Goal: Task Accomplishment & Management: Manage account settings

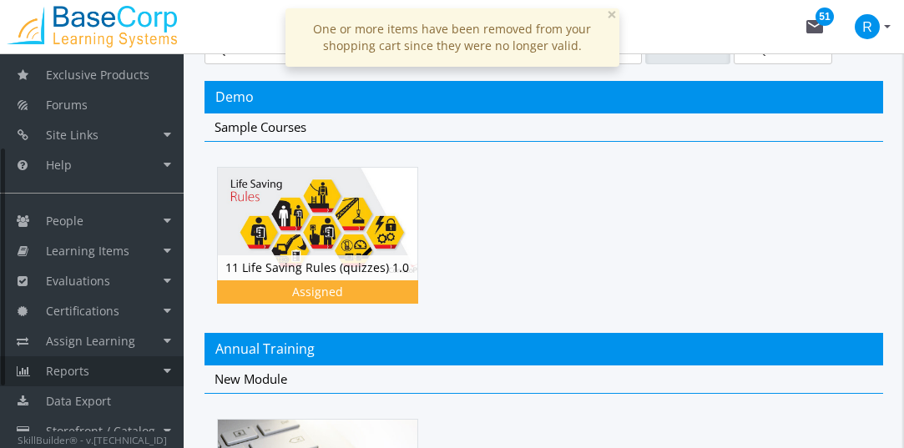
scroll to position [264, 0]
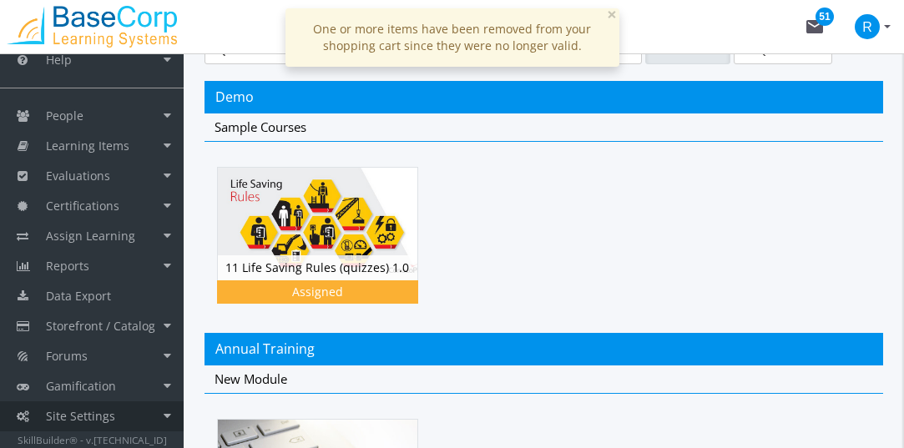
click at [99, 417] on span "Site Settings" at bounding box center [80, 416] width 69 height 16
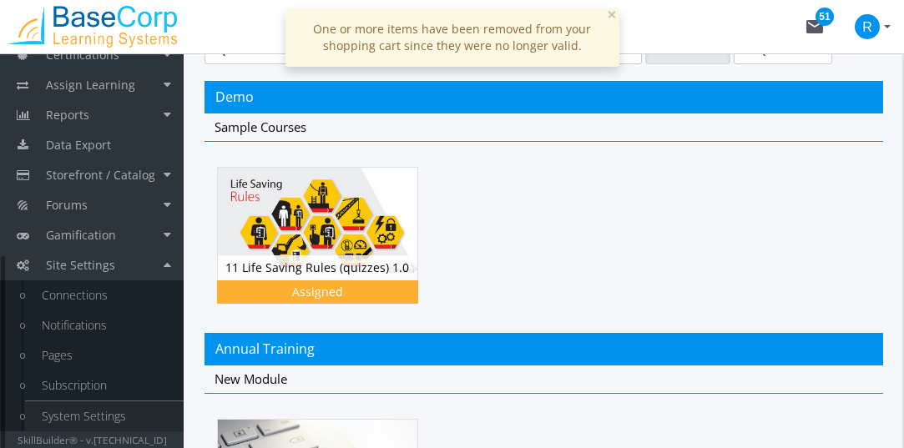
click at [93, 418] on link "System Settings" at bounding box center [104, 417] width 159 height 30
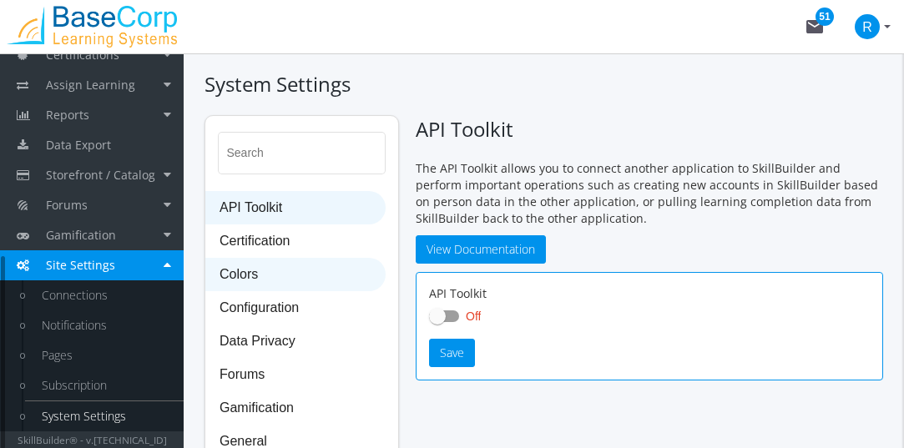
checkbox input "true"
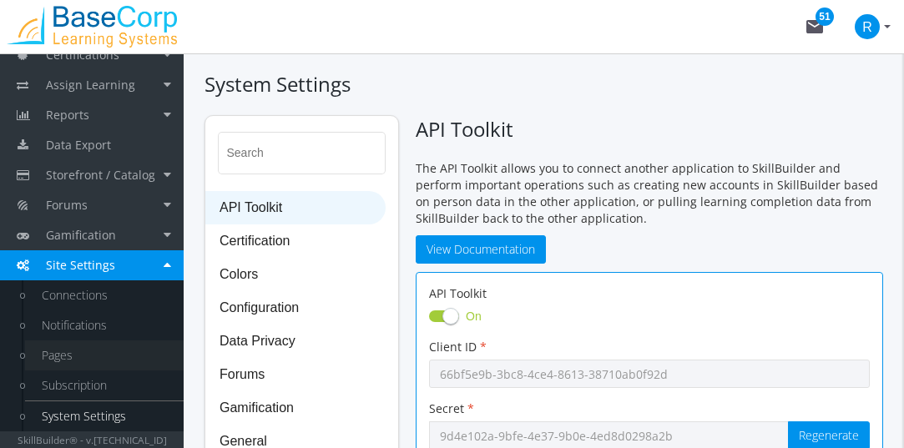
click at [73, 345] on link "Pages" at bounding box center [104, 356] width 159 height 30
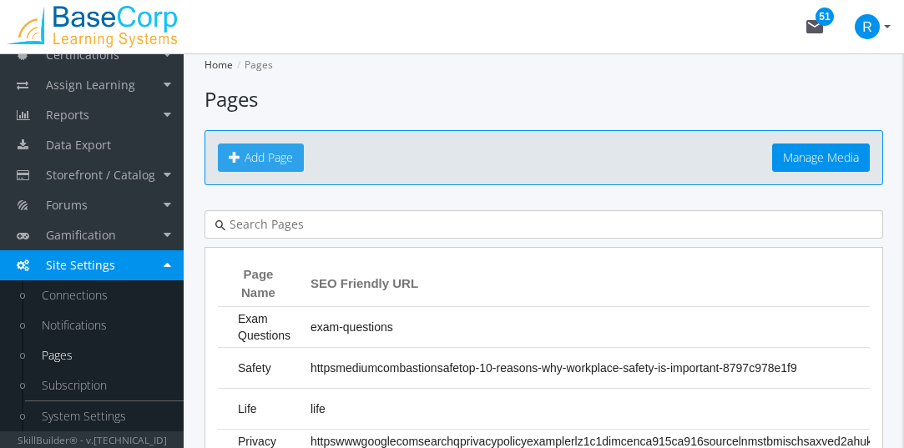
click at [276, 160] on span "Add Page" at bounding box center [269, 157] width 48 height 16
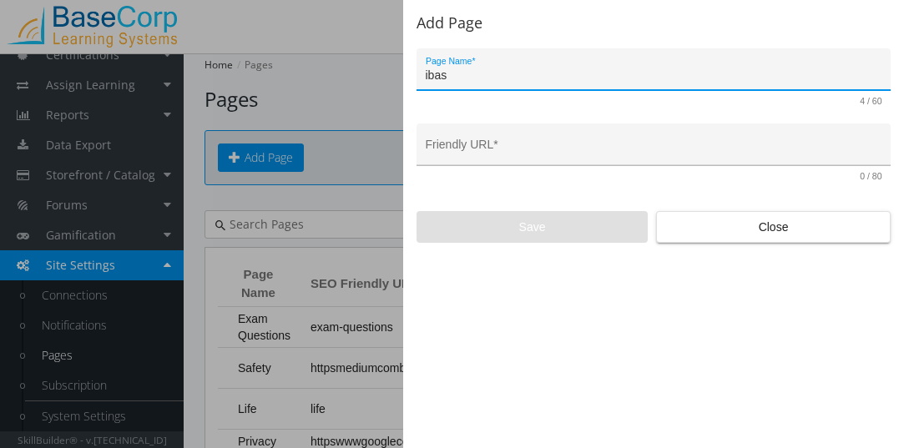
type input "ibas"
click at [491, 147] on input "ibas" at bounding box center [654, 150] width 457 height 13
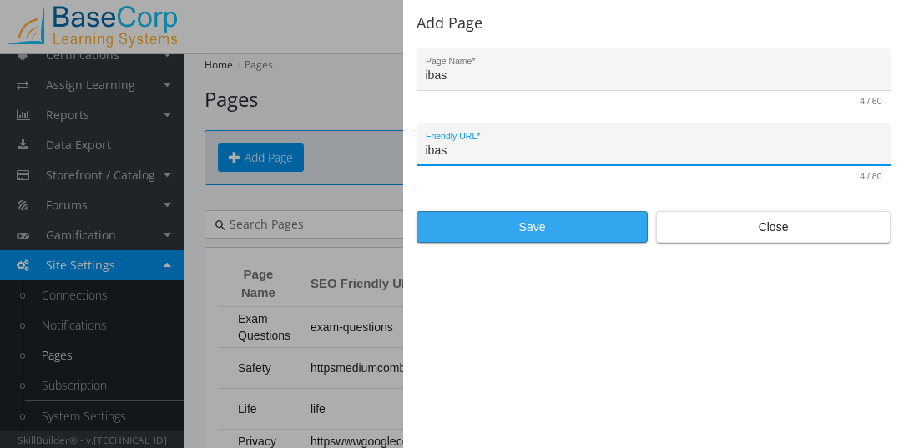
click at [498, 224] on span "Save" at bounding box center [532, 227] width 203 height 30
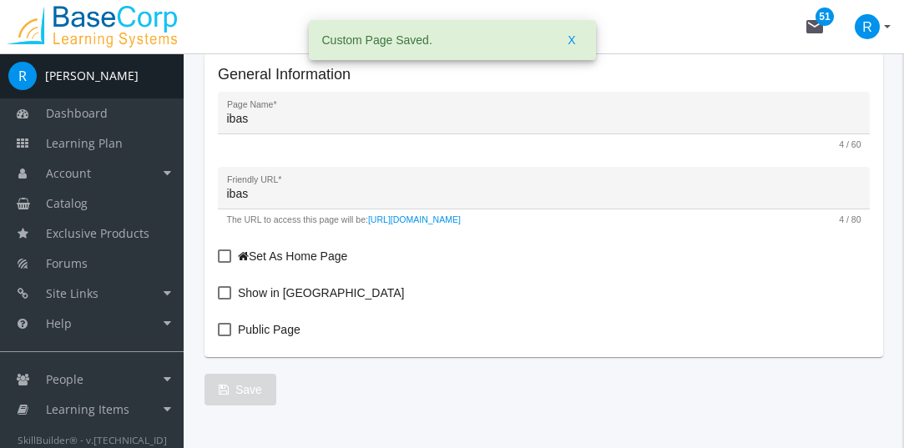
scroll to position [250, 0]
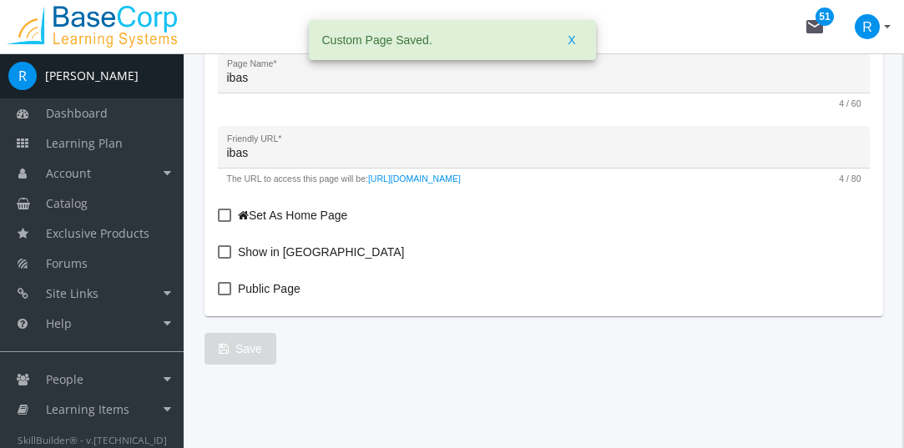
click at [228, 215] on span at bounding box center [224, 215] width 13 height 13
click at [219, 221] on input "Set As Home Page" at bounding box center [218, 221] width 1 height 1
checkbox input "true"
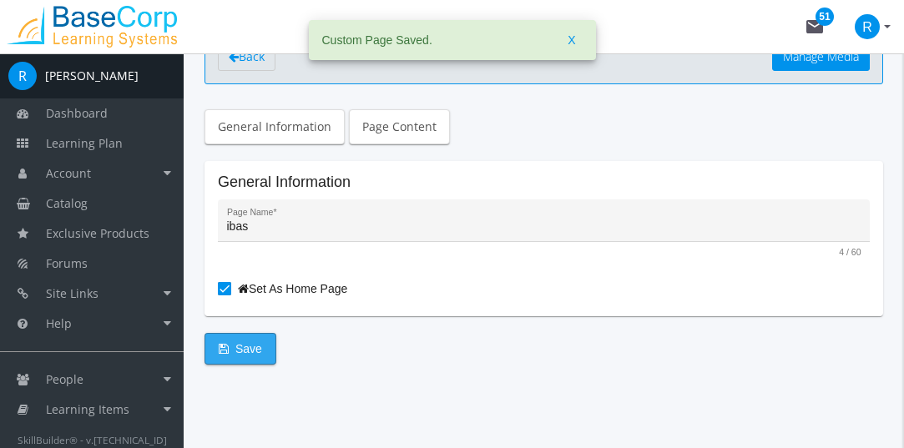
click at [245, 347] on span "Save" at bounding box center [240, 349] width 43 height 30
click at [419, 116] on link "Page Content" at bounding box center [399, 126] width 101 height 35
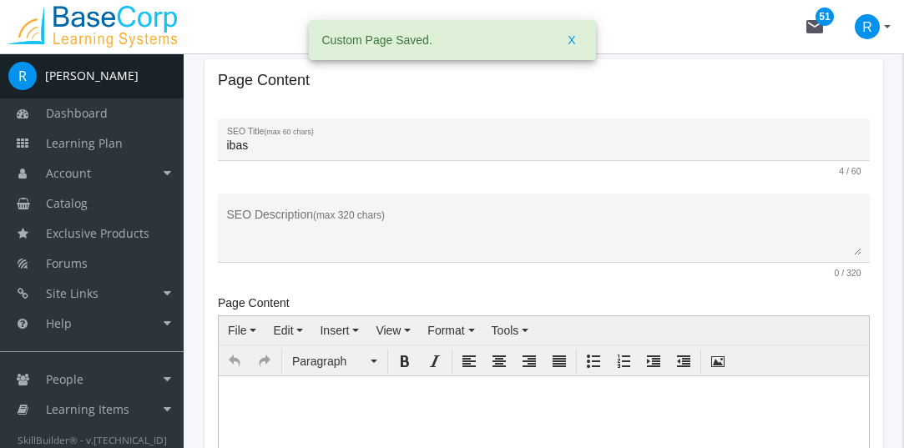
scroll to position [352, 0]
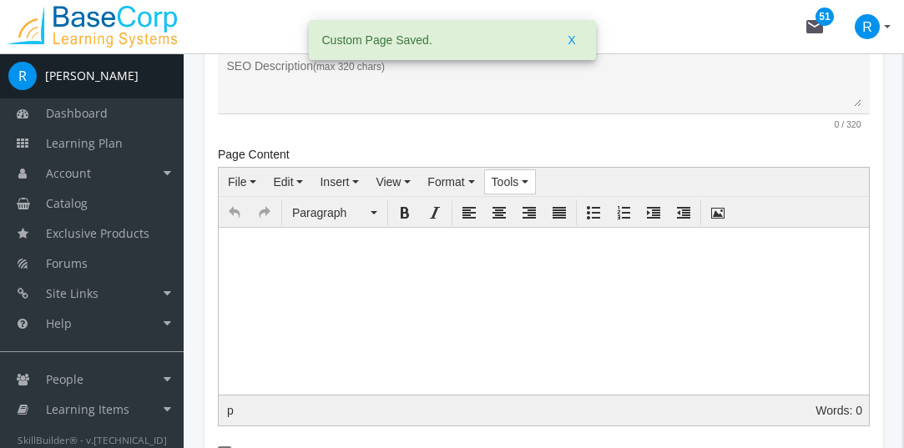
click at [519, 171] on button "Tools" at bounding box center [510, 181] width 51 height 23
click at [523, 211] on span "Source code" at bounding box center [547, 210] width 66 height 13
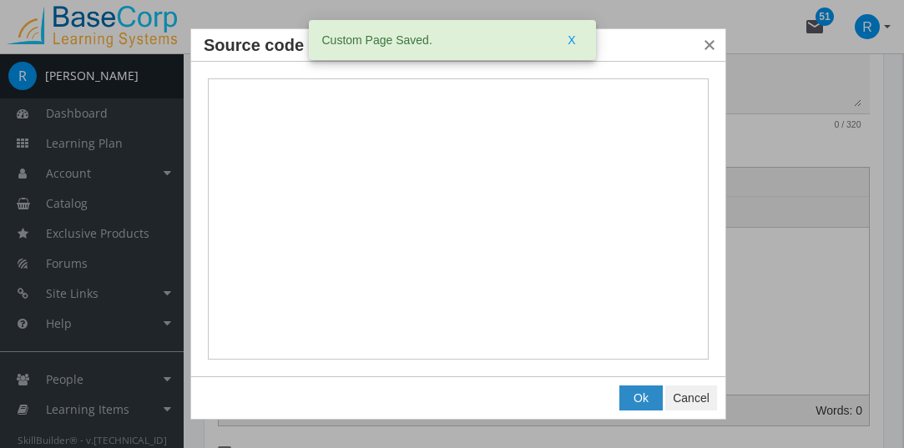
type textarea "<style><!-- <img src="[URL][DOMAIN_NAME]" alt="" width="200" height="51" id="__…"
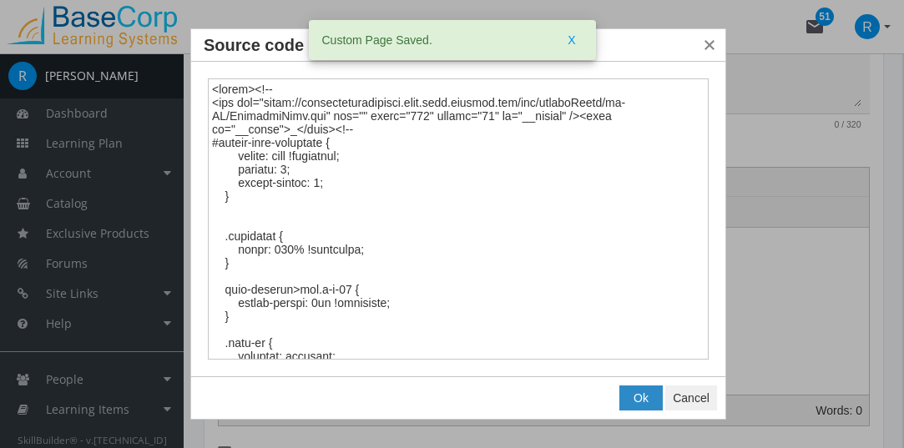
scroll to position [1394, 0]
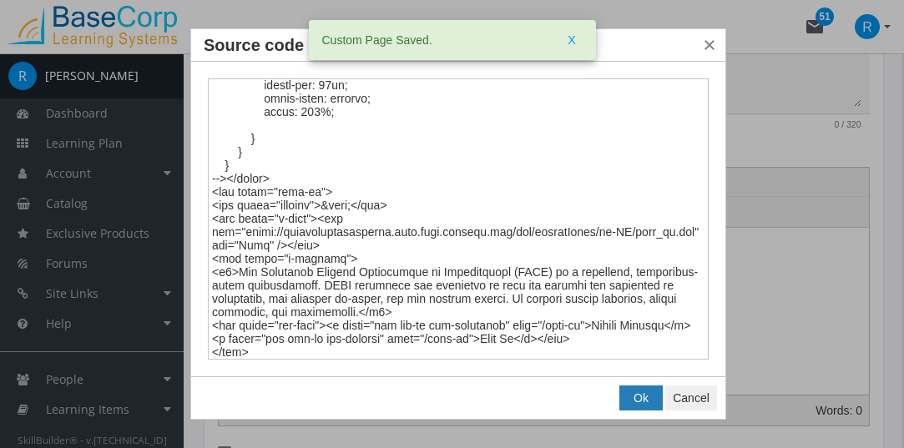
click at [641, 396] on span "Ok" at bounding box center [641, 398] width 15 height 13
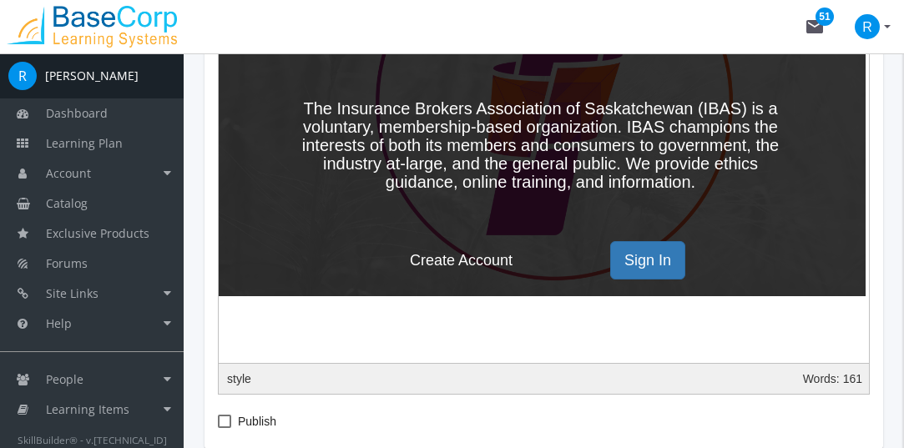
scroll to position [686, 0]
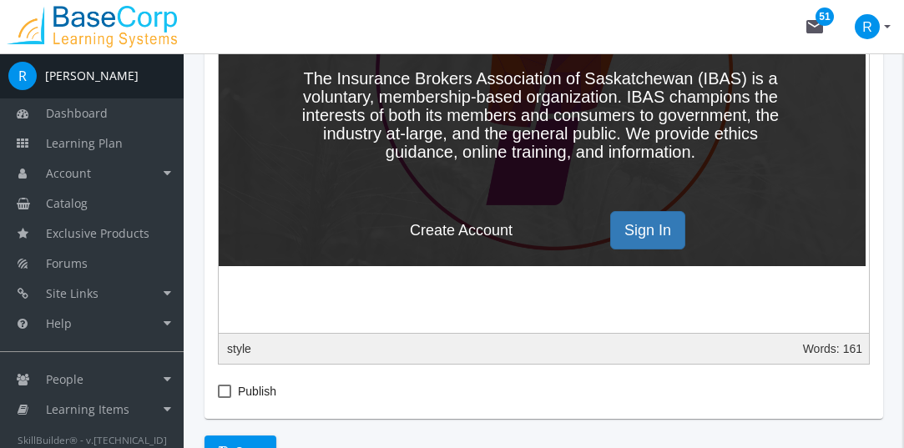
click at [223, 390] on span at bounding box center [224, 391] width 13 height 13
click at [219, 398] on input "Publish" at bounding box center [218, 398] width 1 height 1
checkbox input "true"
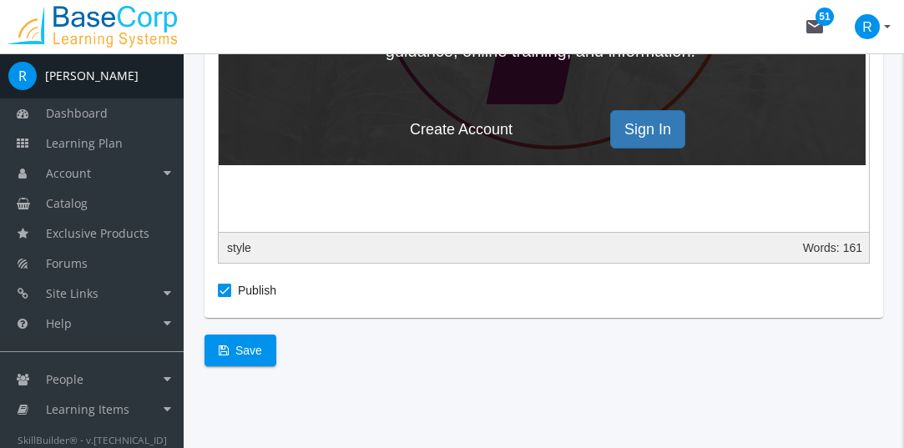
scroll to position [788, 0]
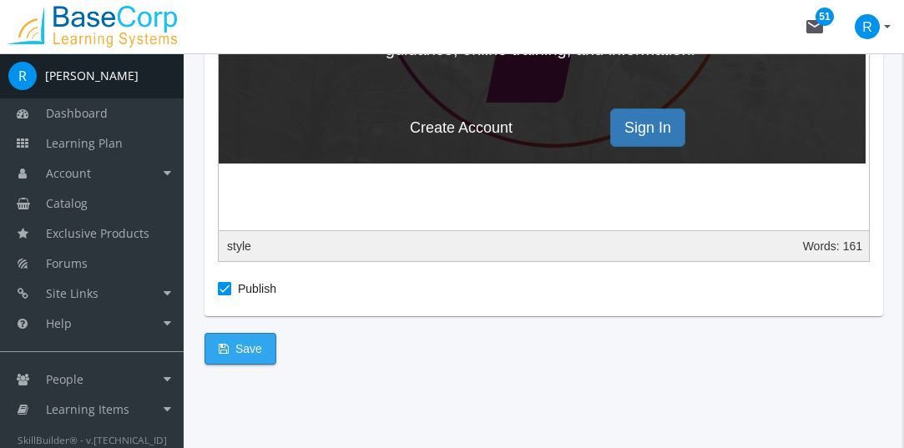
click at [244, 346] on span "Save" at bounding box center [240, 349] width 43 height 30
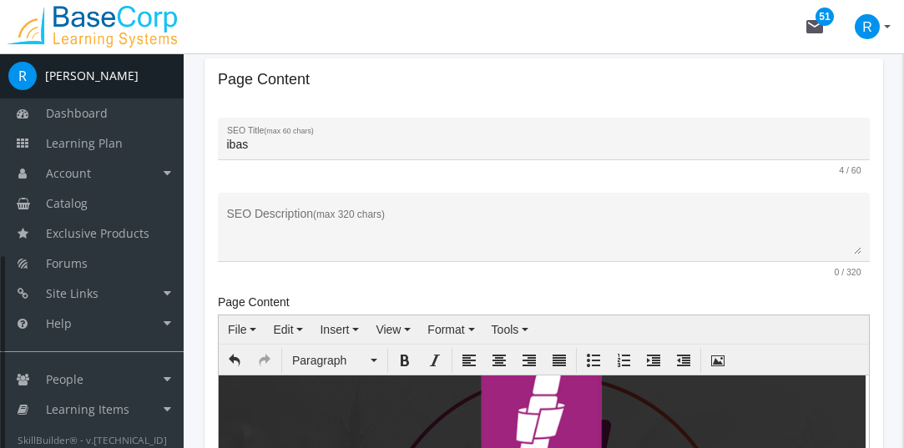
scroll to position [415, 0]
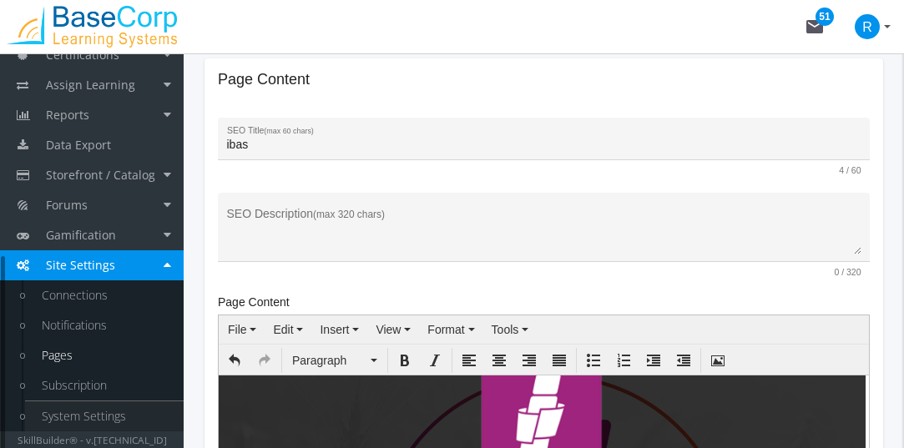
click at [114, 418] on link "System Settings" at bounding box center [104, 417] width 159 height 30
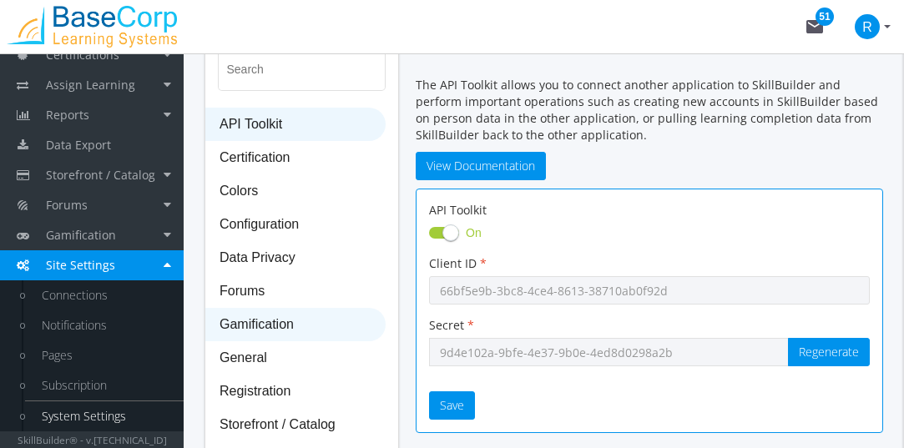
scroll to position [167, 0]
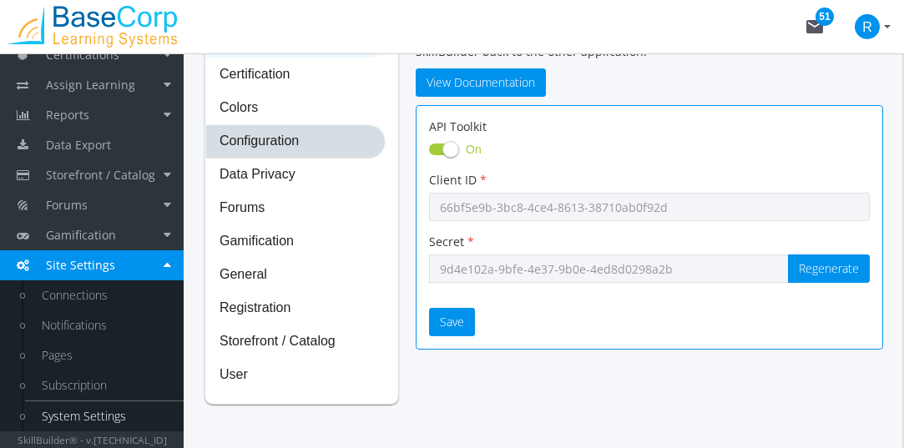
click at [281, 133] on span "Configuration" at bounding box center [295, 141] width 179 height 33
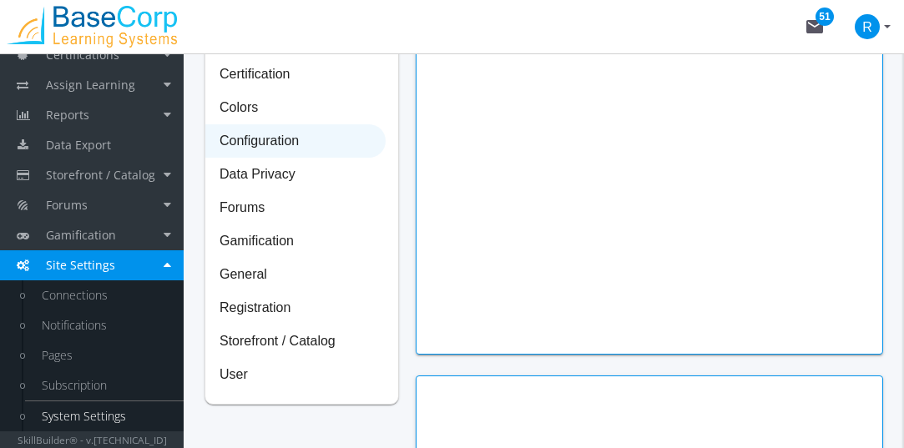
type input "[PERSON_NAME]"
type input "President"
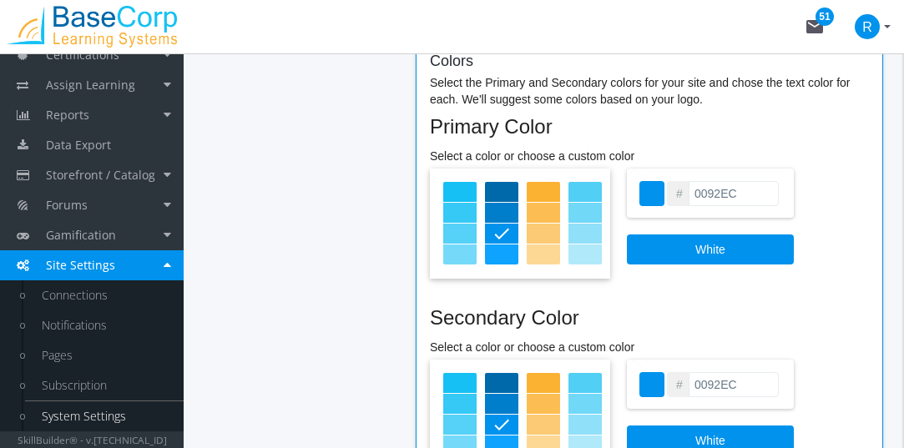
scroll to position [501, 0]
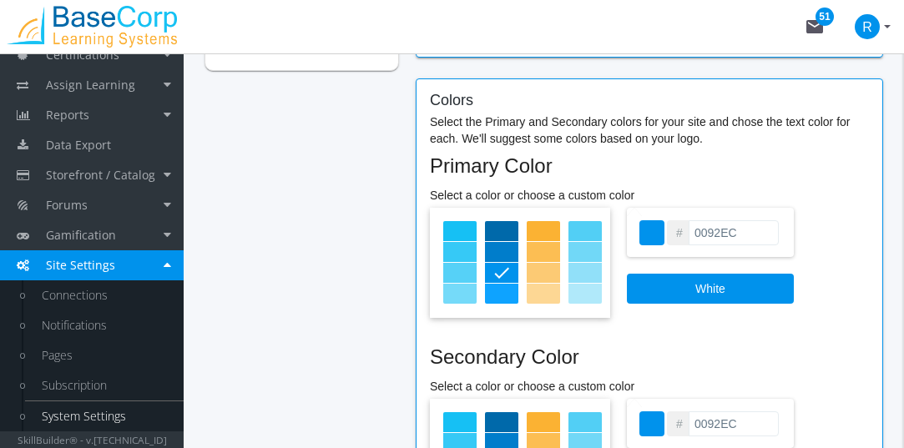
drag, startPoint x: 747, startPoint y: 234, endPoint x: 677, endPoint y: 235, distance: 69.3
click at [677, 235] on div "# 0092EC" at bounding box center [710, 232] width 167 height 49
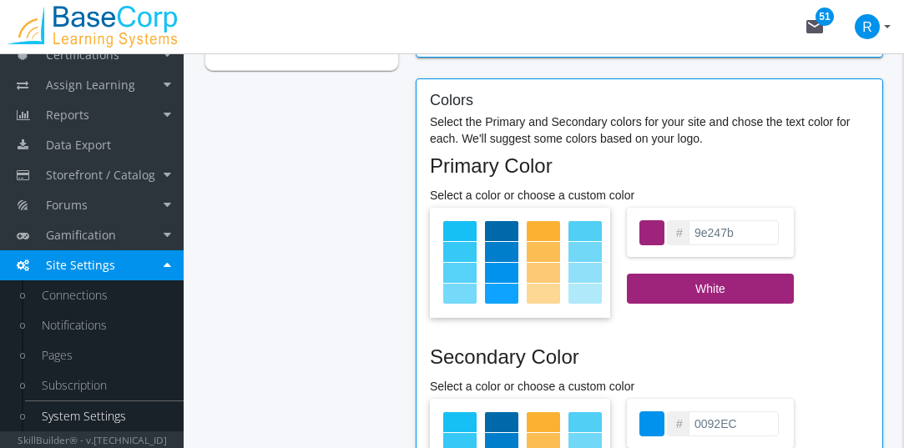
type input "9E247B"
click at [856, 264] on div "# 9E247B White" at bounding box center [649, 265] width 439 height 114
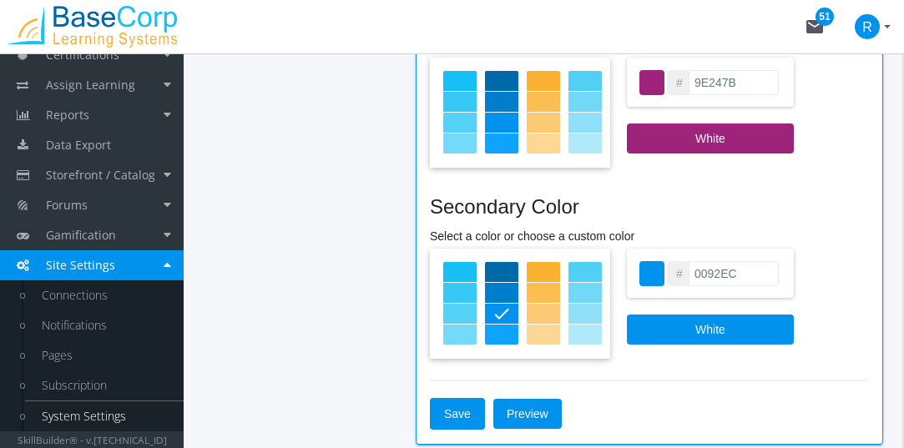
scroll to position [668, 0]
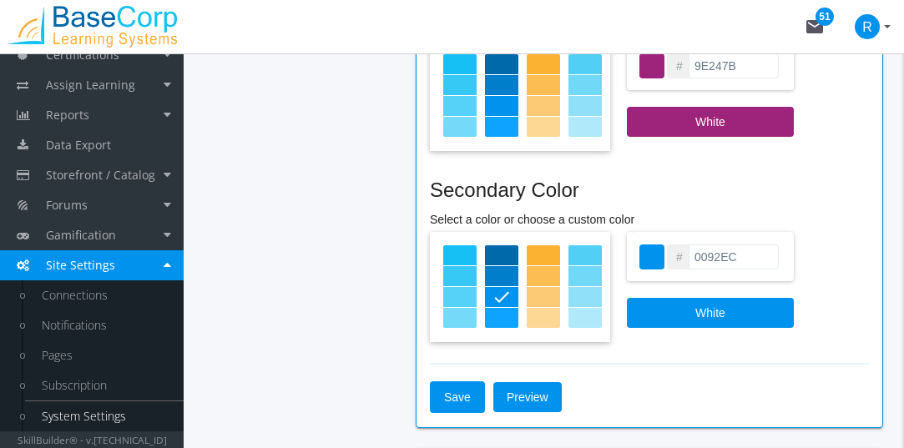
click at [700, 261] on input "0092EC" at bounding box center [734, 257] width 90 height 25
drag, startPoint x: 752, startPoint y: 259, endPoint x: 683, endPoint y: 260, distance: 69.3
click at [683, 260] on div "# 0092EC" at bounding box center [710, 256] width 167 height 49
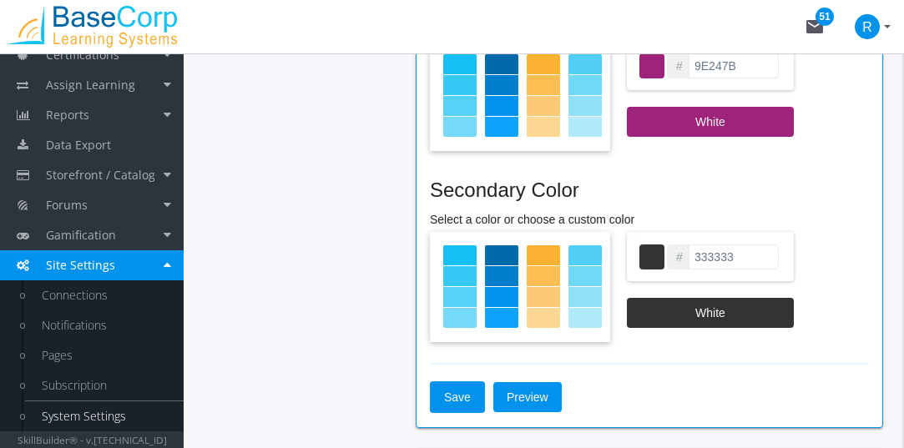
type input "333333"
click at [818, 270] on div "# 333333 White" at bounding box center [649, 289] width 439 height 114
click at [456, 403] on span "Save" at bounding box center [457, 398] width 27 height 30
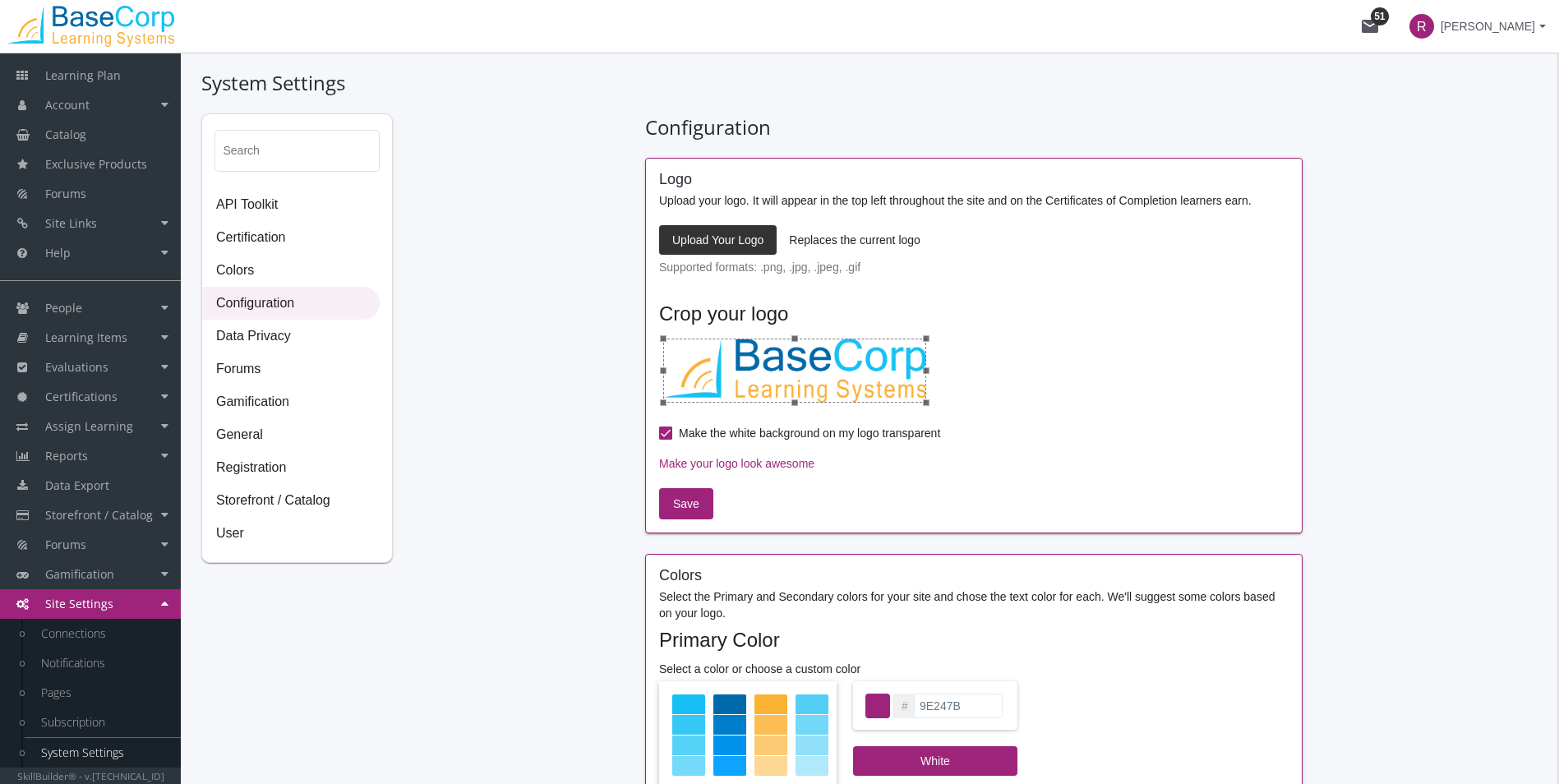
scroll to position [66, 0]
click at [81, 441] on link "Pages" at bounding box center [102, 693] width 156 height 30
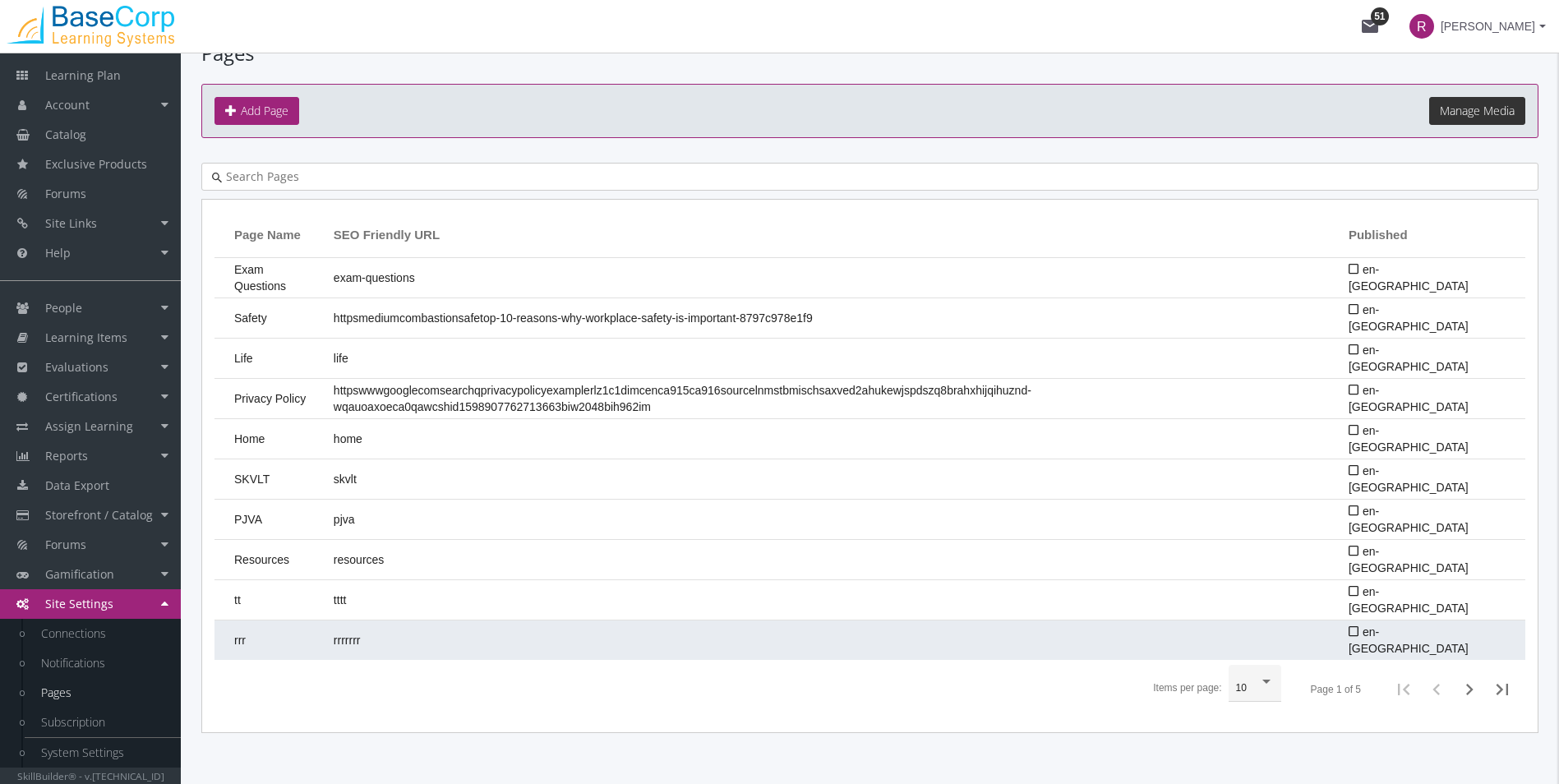
scroll to position [85, 0]
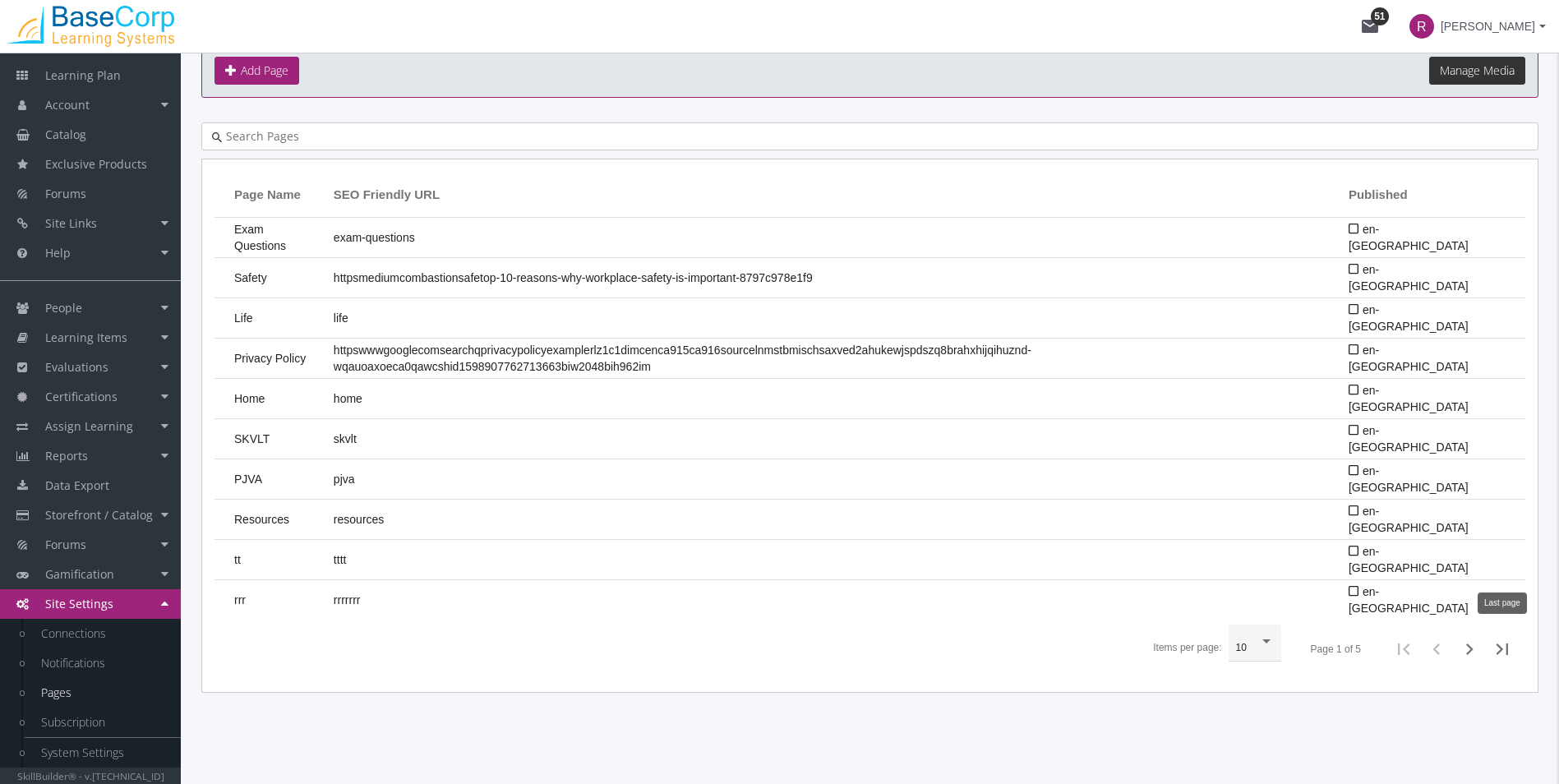
click at [890, 441] on icon "Last page" at bounding box center [1502, 648] width 23 height 23
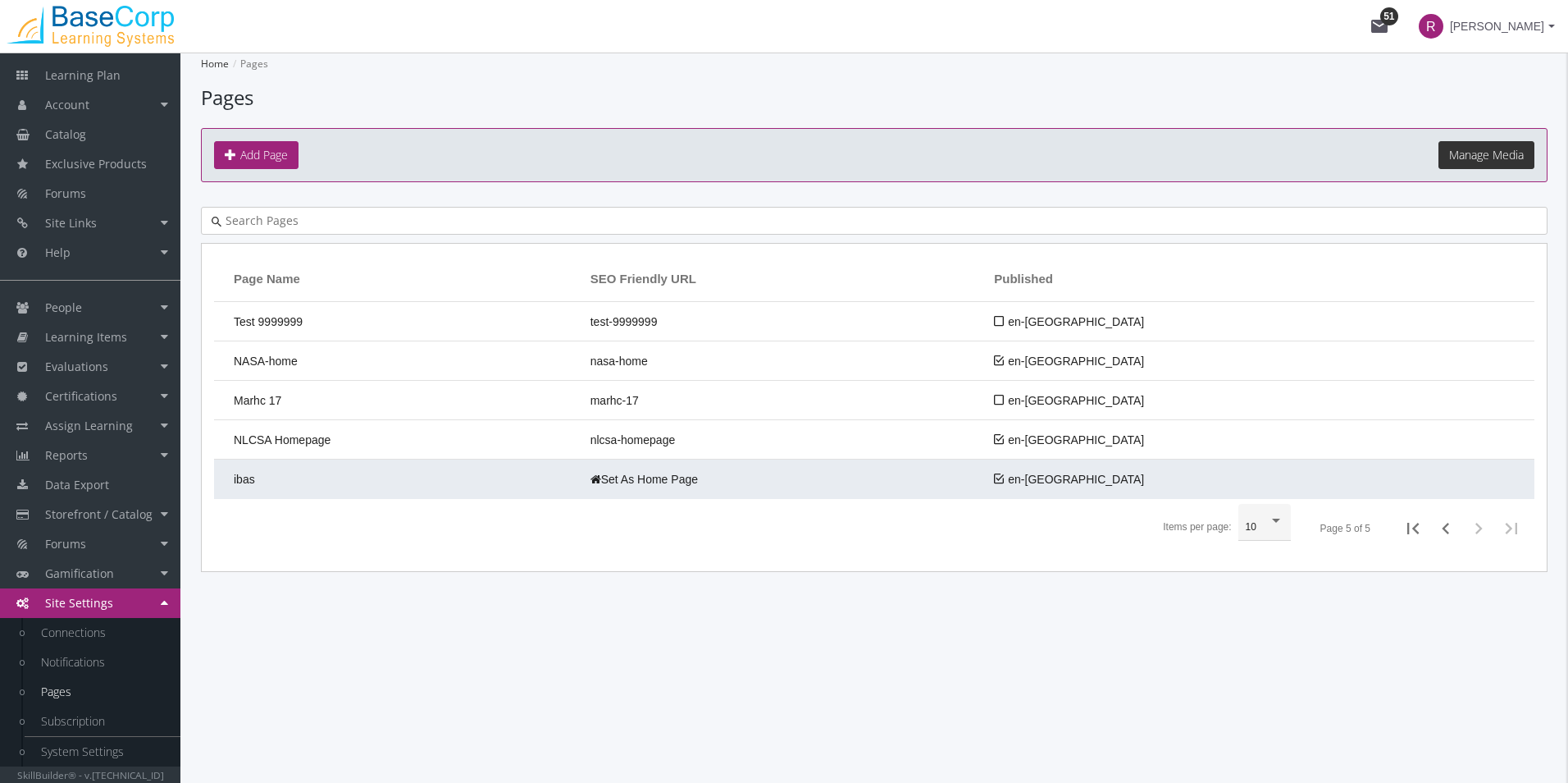
click at [251, 440] on span "ibas" at bounding box center [244, 478] width 22 height 13
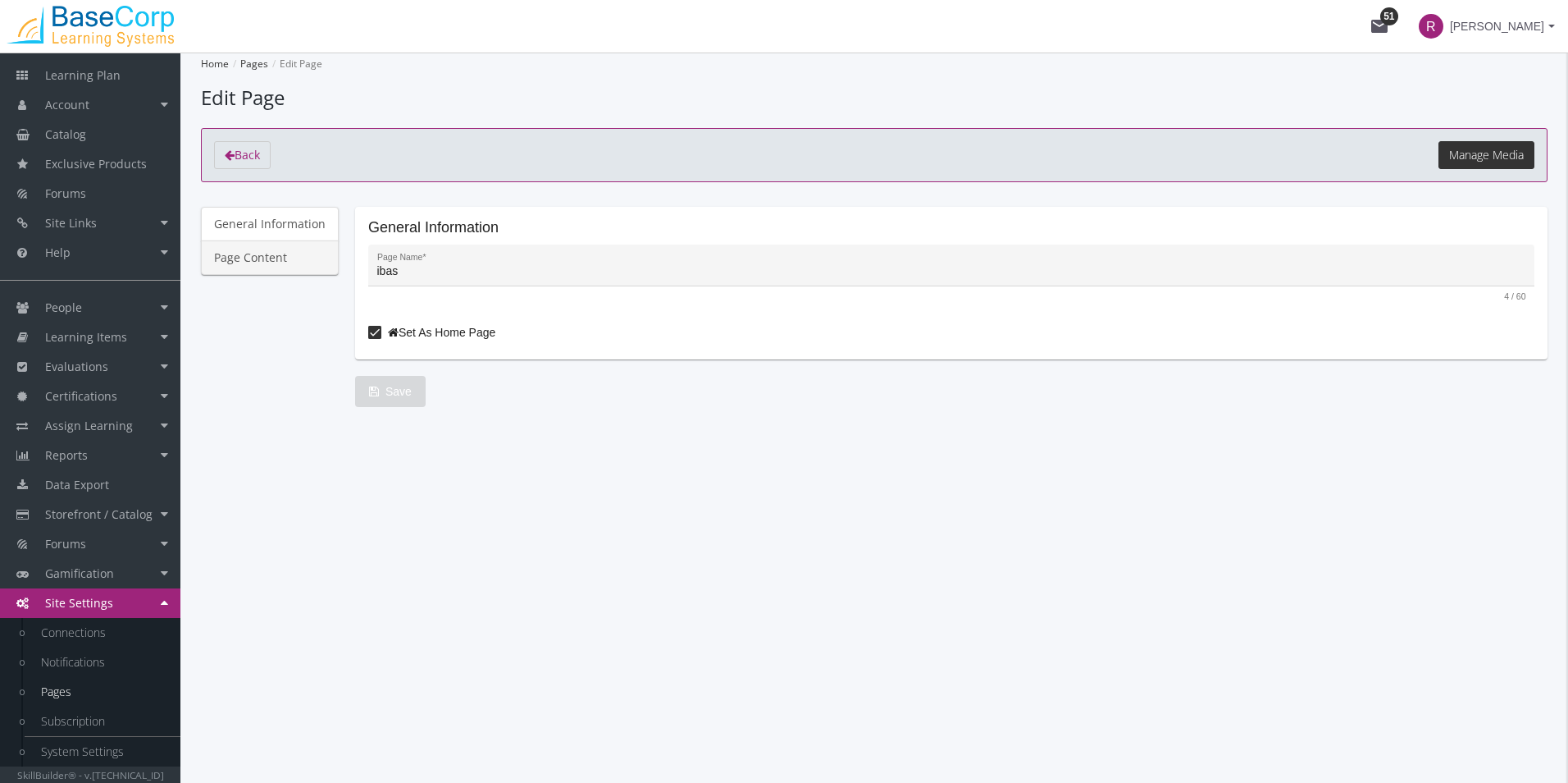
click at [264, 258] on link "Page Content" at bounding box center [270, 257] width 137 height 34
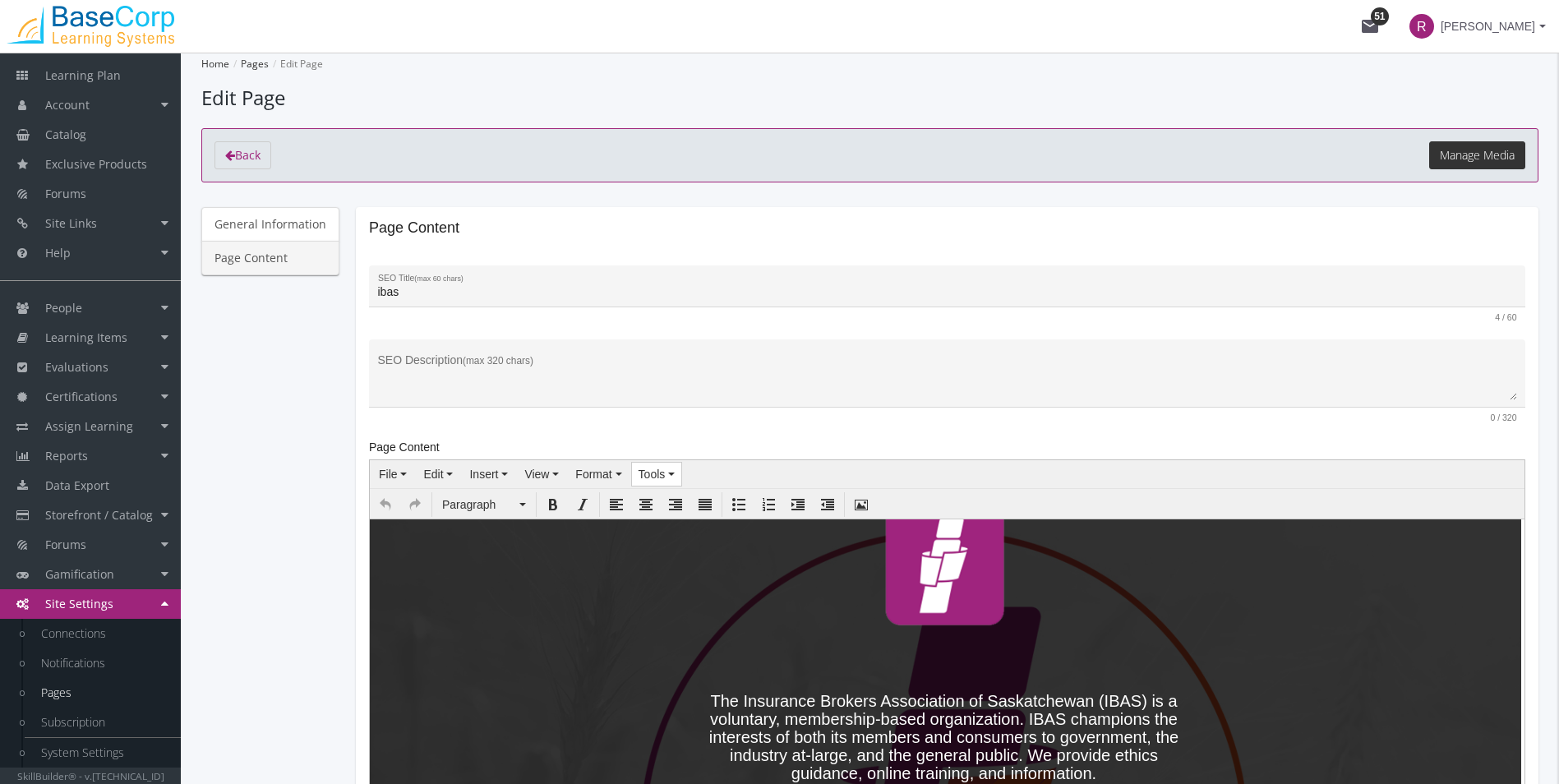
click at [668, 441] on button "Tools" at bounding box center [656, 473] width 50 height 23
click at [688, 441] on div "Source code" at bounding box center [695, 502] width 132 height 23
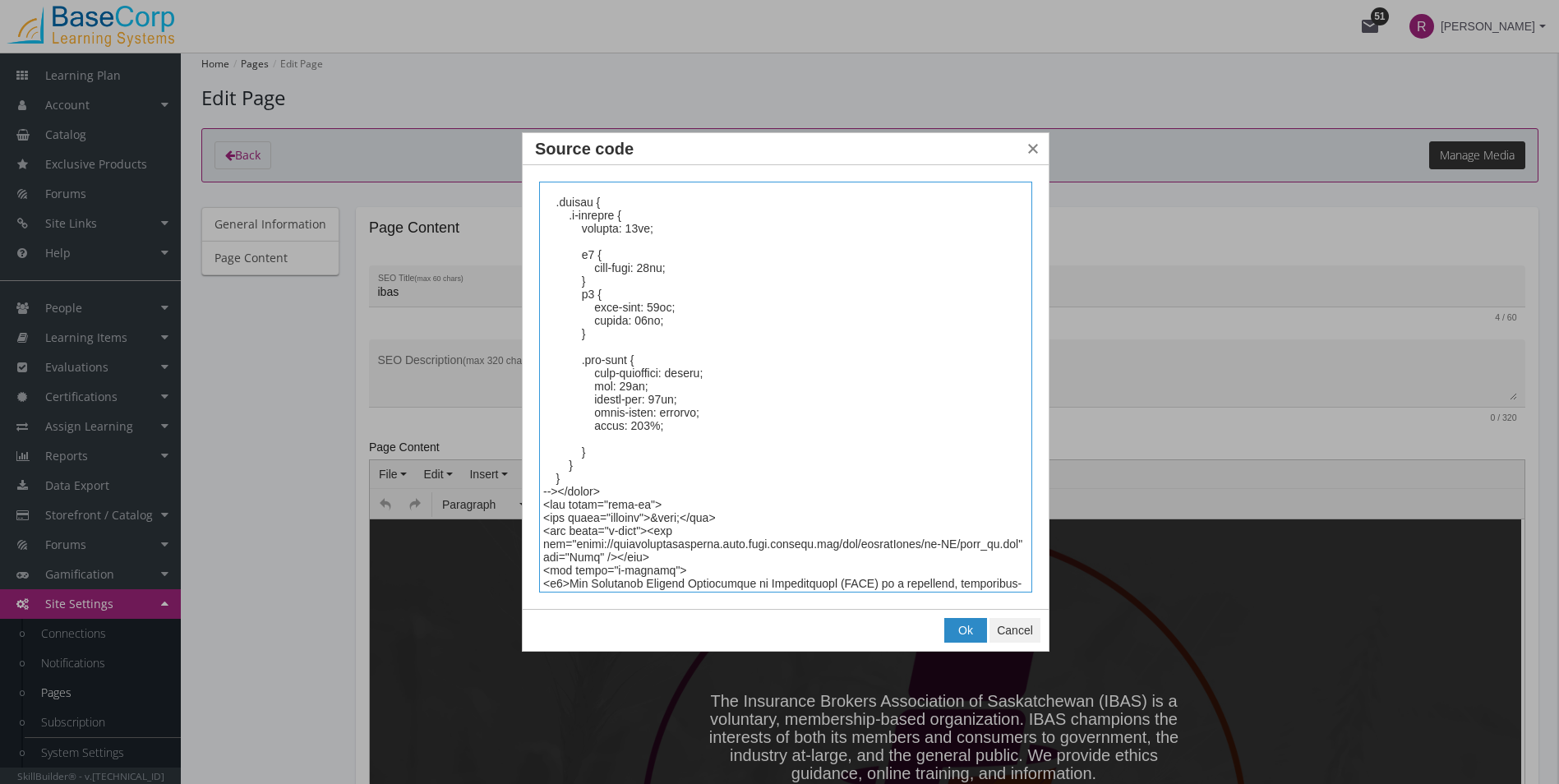
scroll to position [1233, 0]
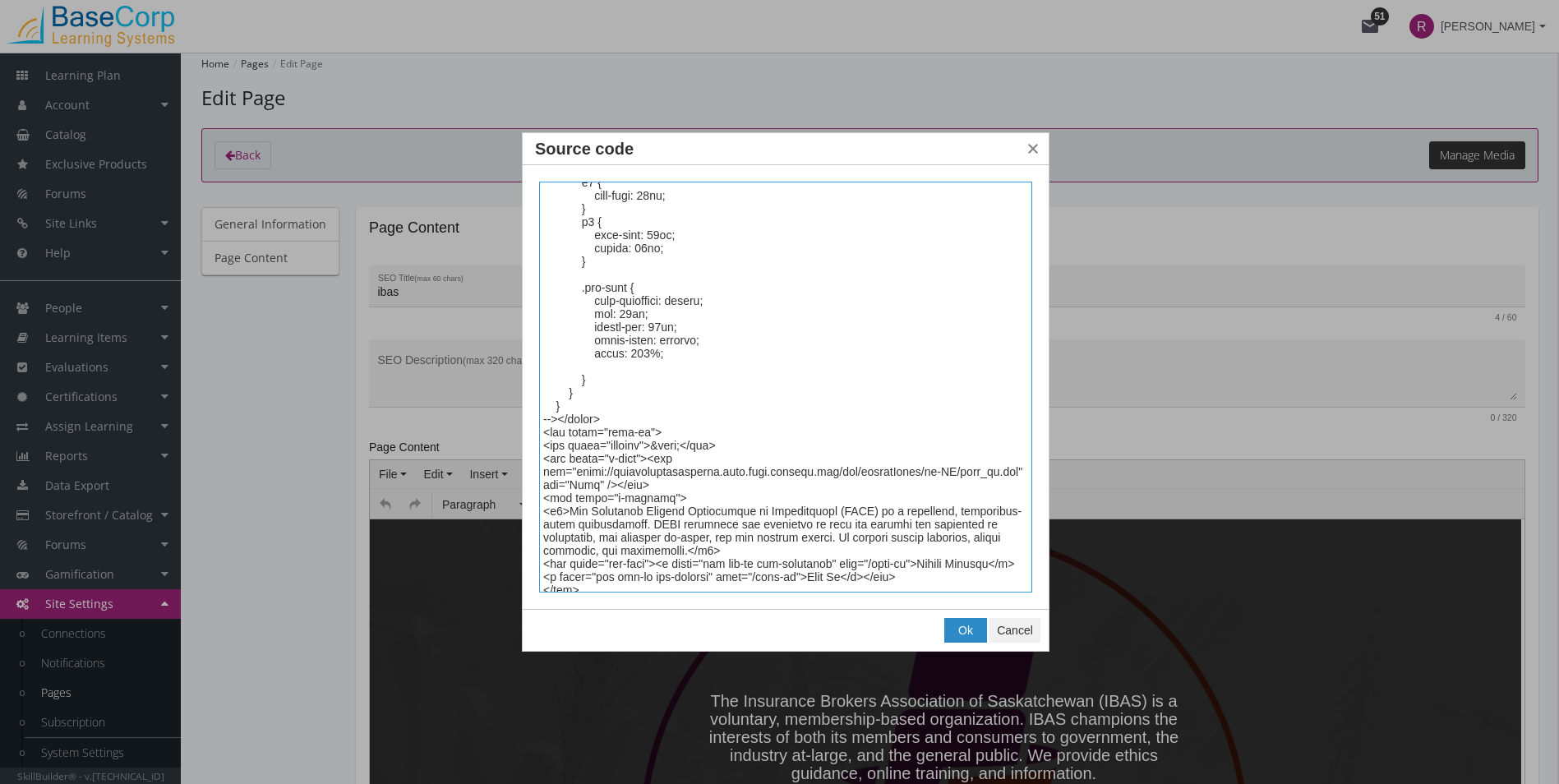
drag, startPoint x: 543, startPoint y: 191, endPoint x: 666, endPoint y: 399, distance: 241.6
click at [666, 399] on textarea "Source code" at bounding box center [785, 388] width 493 height 411
click at [631, 406] on textarea "Source code" at bounding box center [785, 388] width 493 height 411
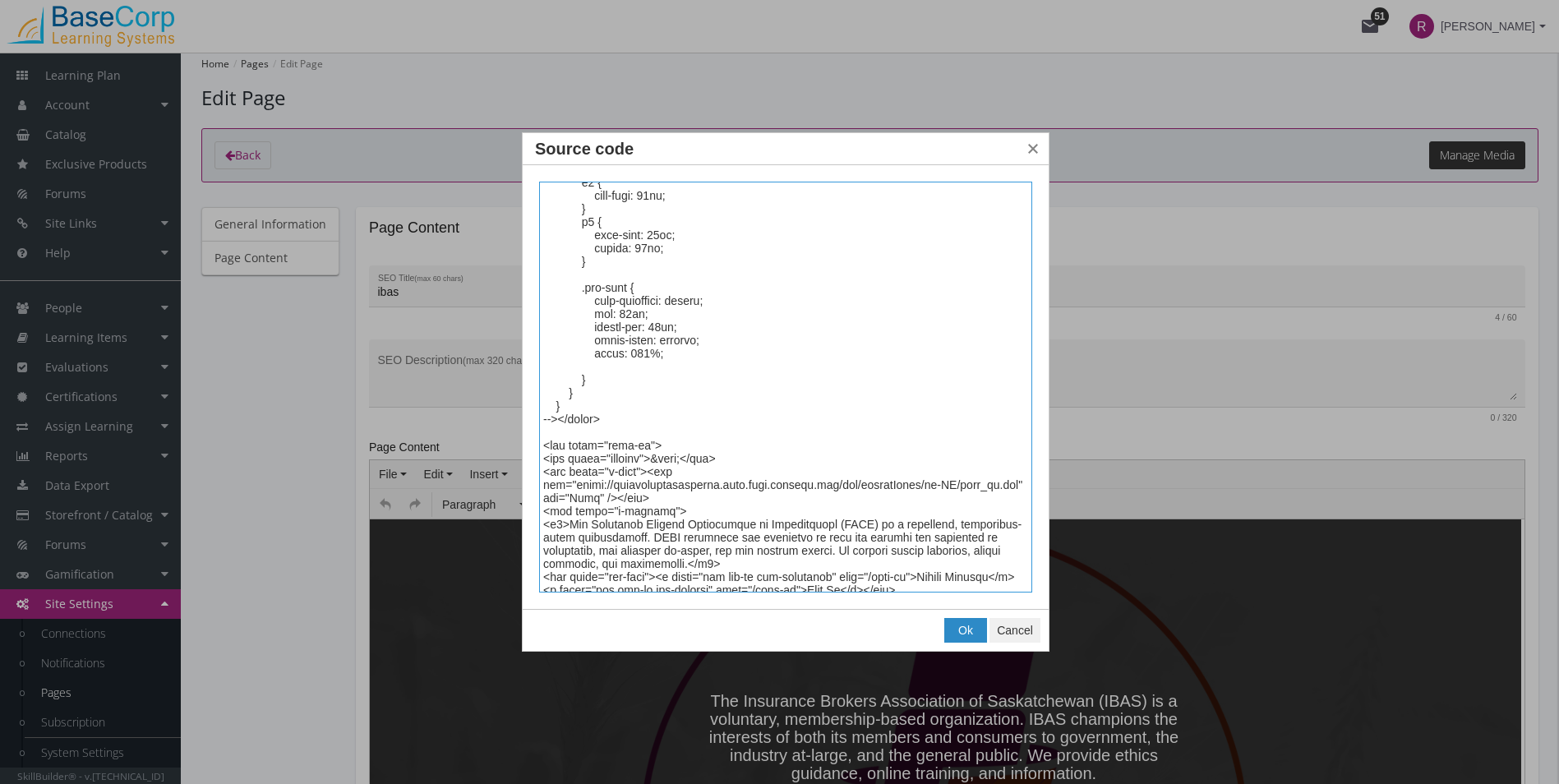
paste textarea "<style><!-- #custom-page-container { border: none !important; padding: 0; borde…"
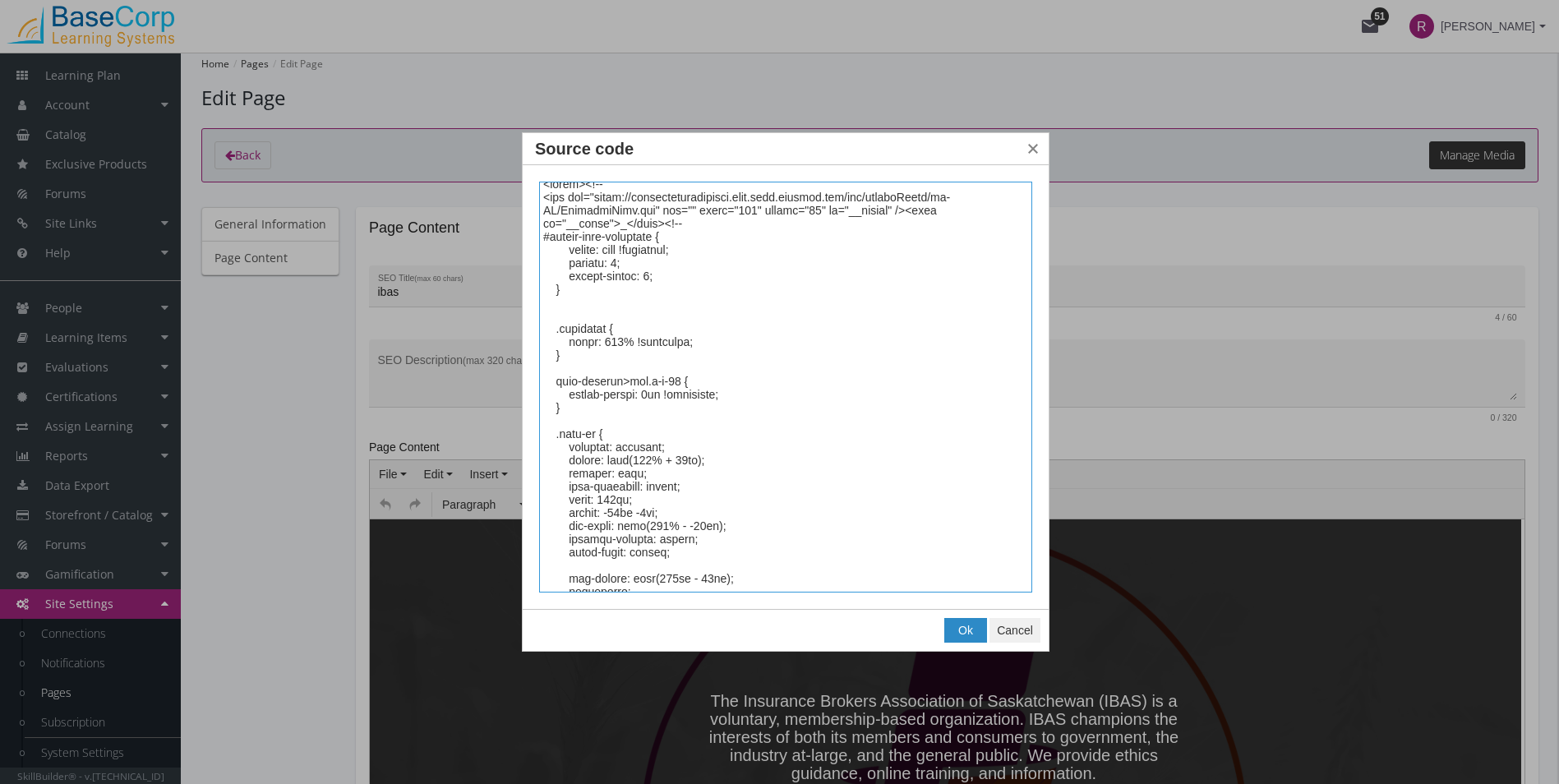
scroll to position [90, 0]
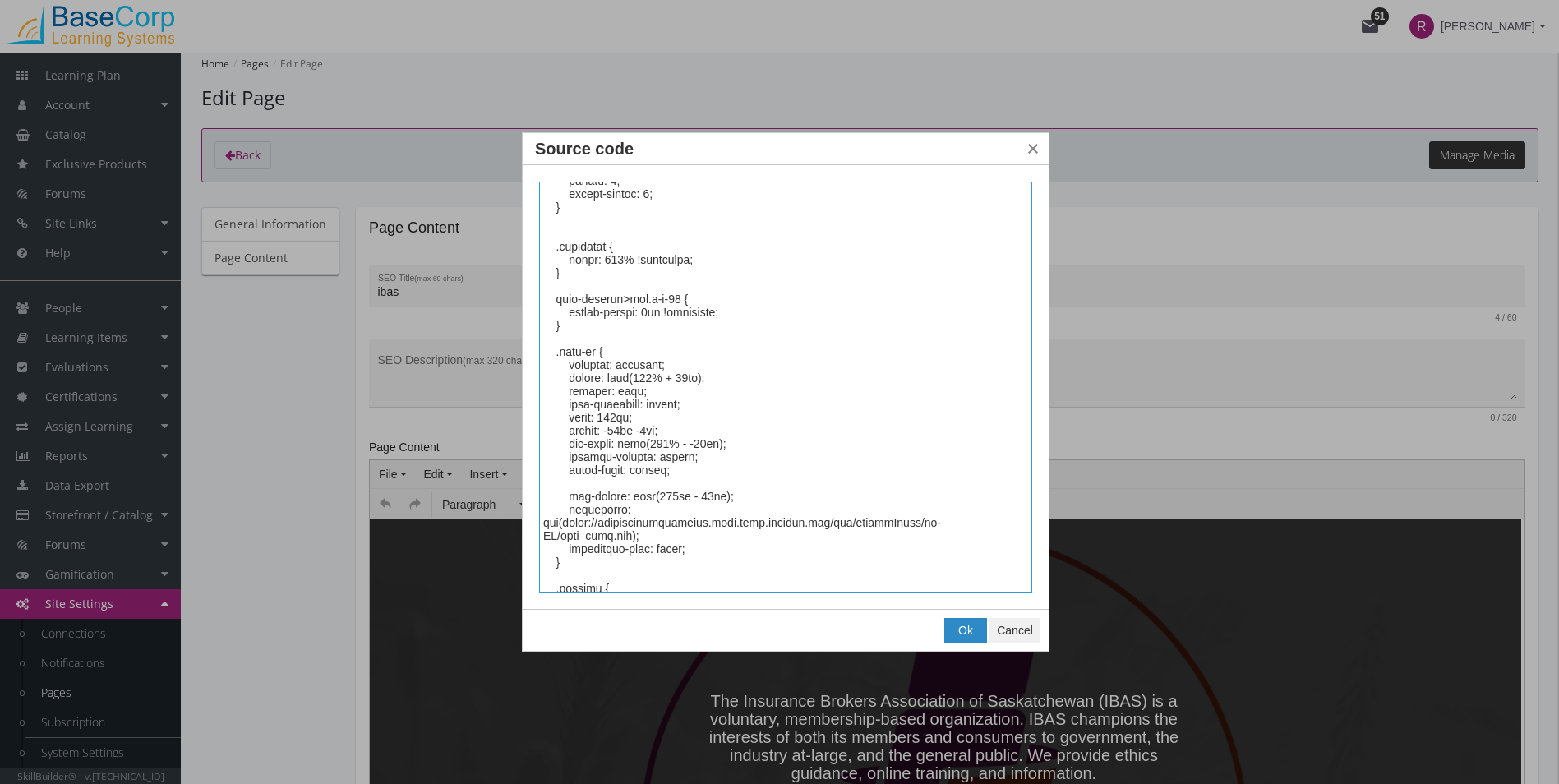
drag, startPoint x: 652, startPoint y: 508, endPoint x: 640, endPoint y: 526, distance: 21.6
click at [640, 441] on textarea "Source code" at bounding box center [785, 388] width 493 height 411
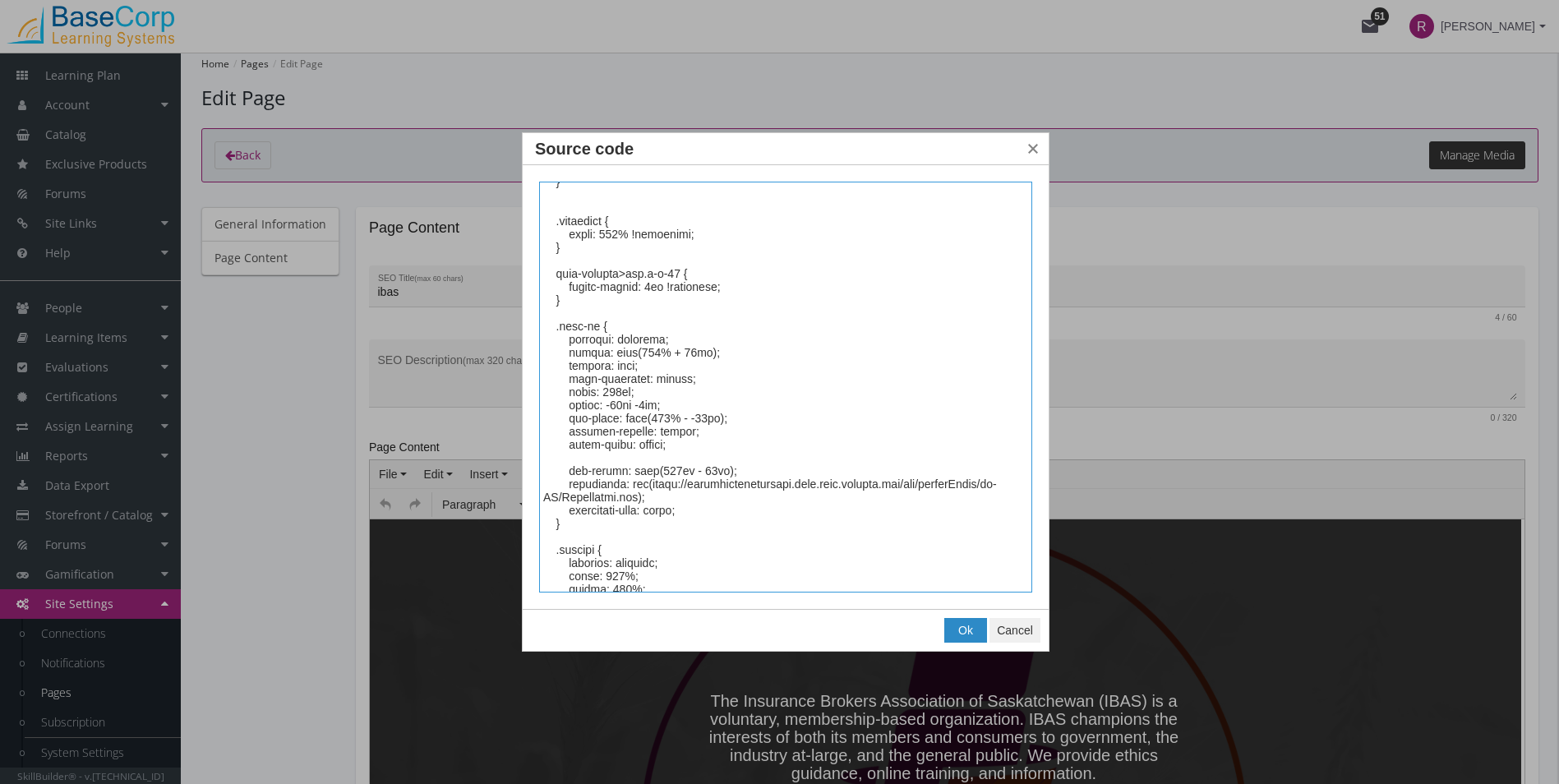
scroll to position [1652, 0]
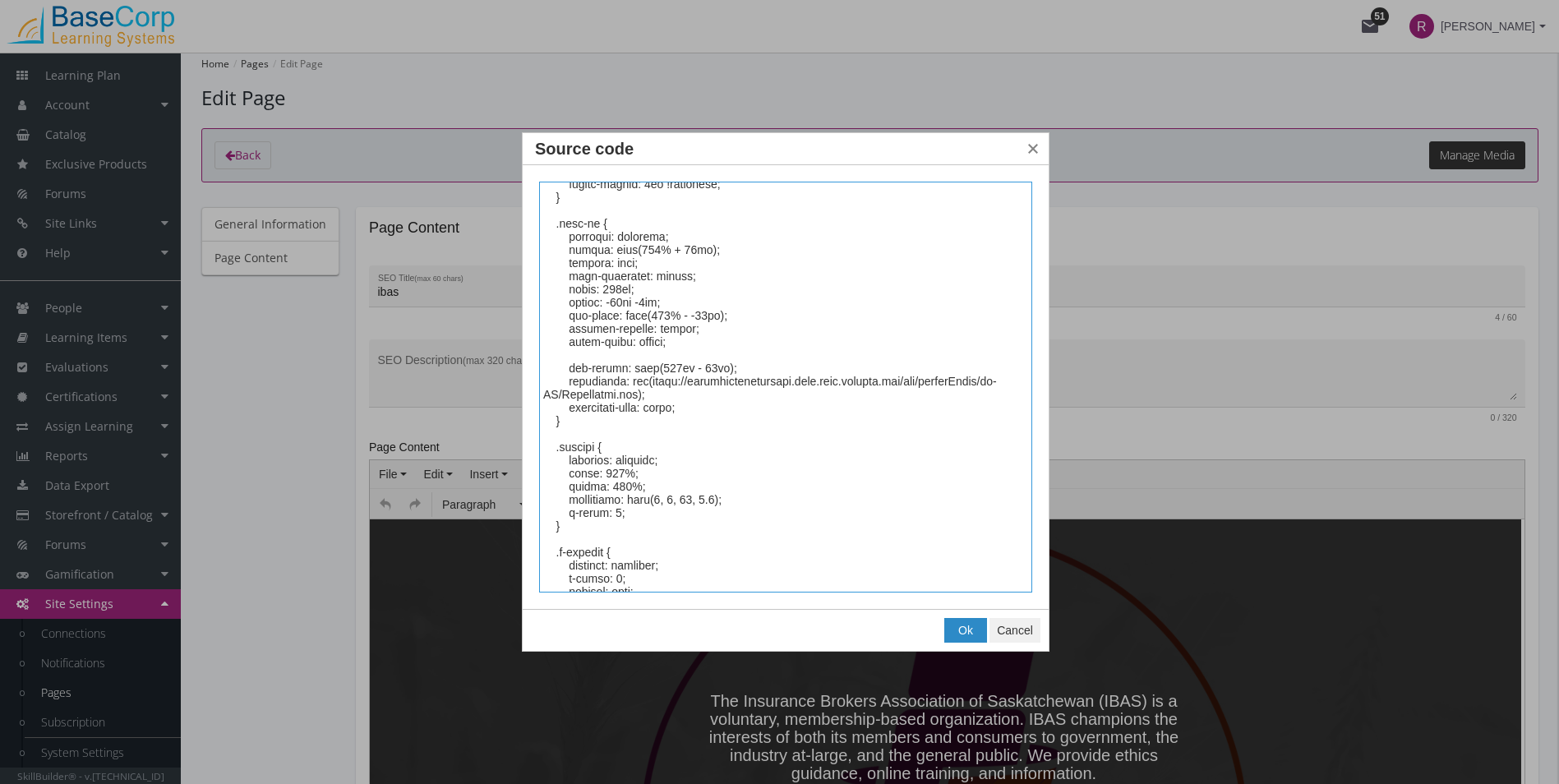
drag, startPoint x: 652, startPoint y: 369, endPoint x: 642, endPoint y: 387, distance: 20.6
click at [642, 387] on textarea "Source code" at bounding box center [785, 388] width 493 height 411
paste textarea "ibdp_home"
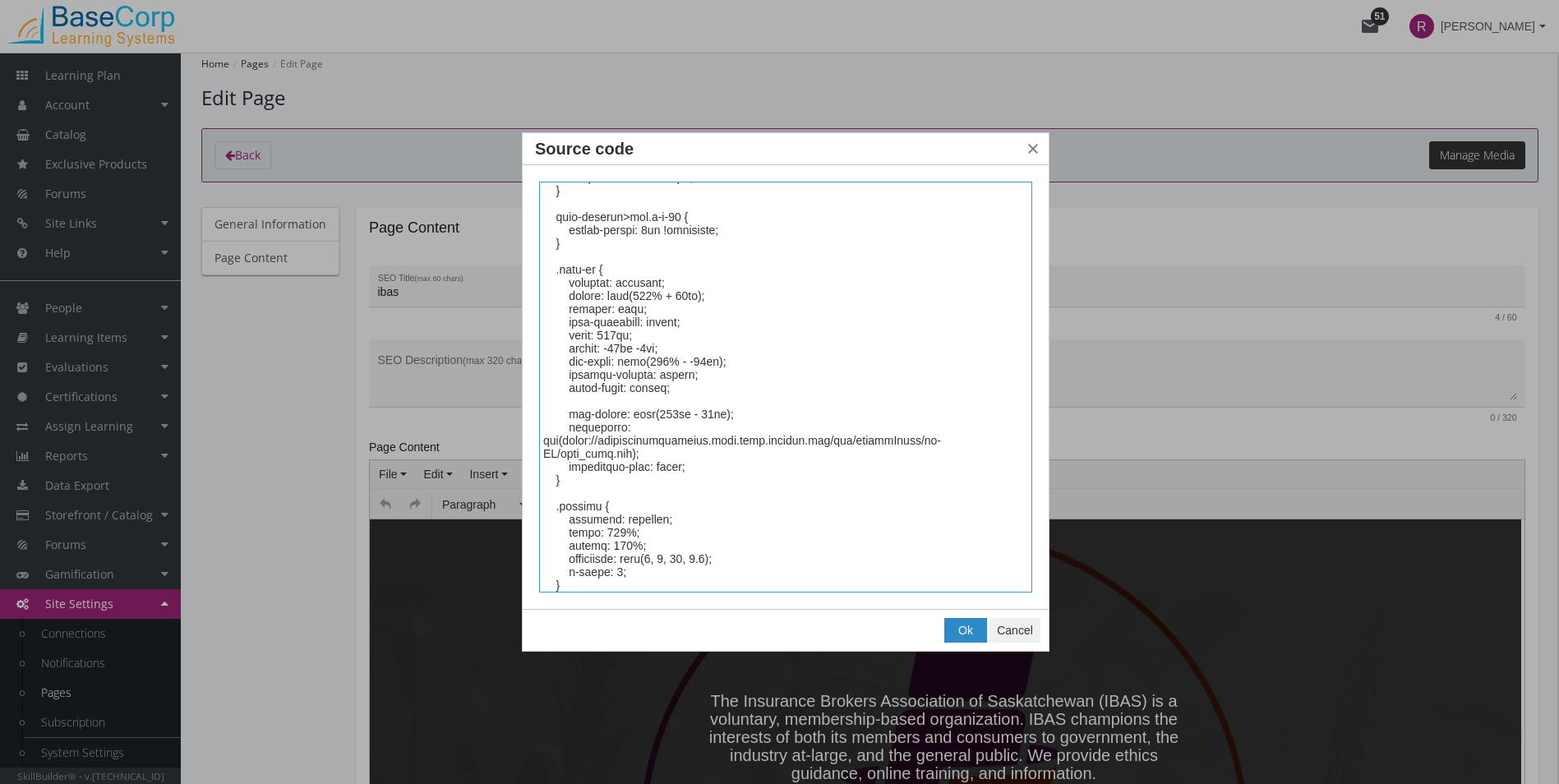
scroll to position [0, 0]
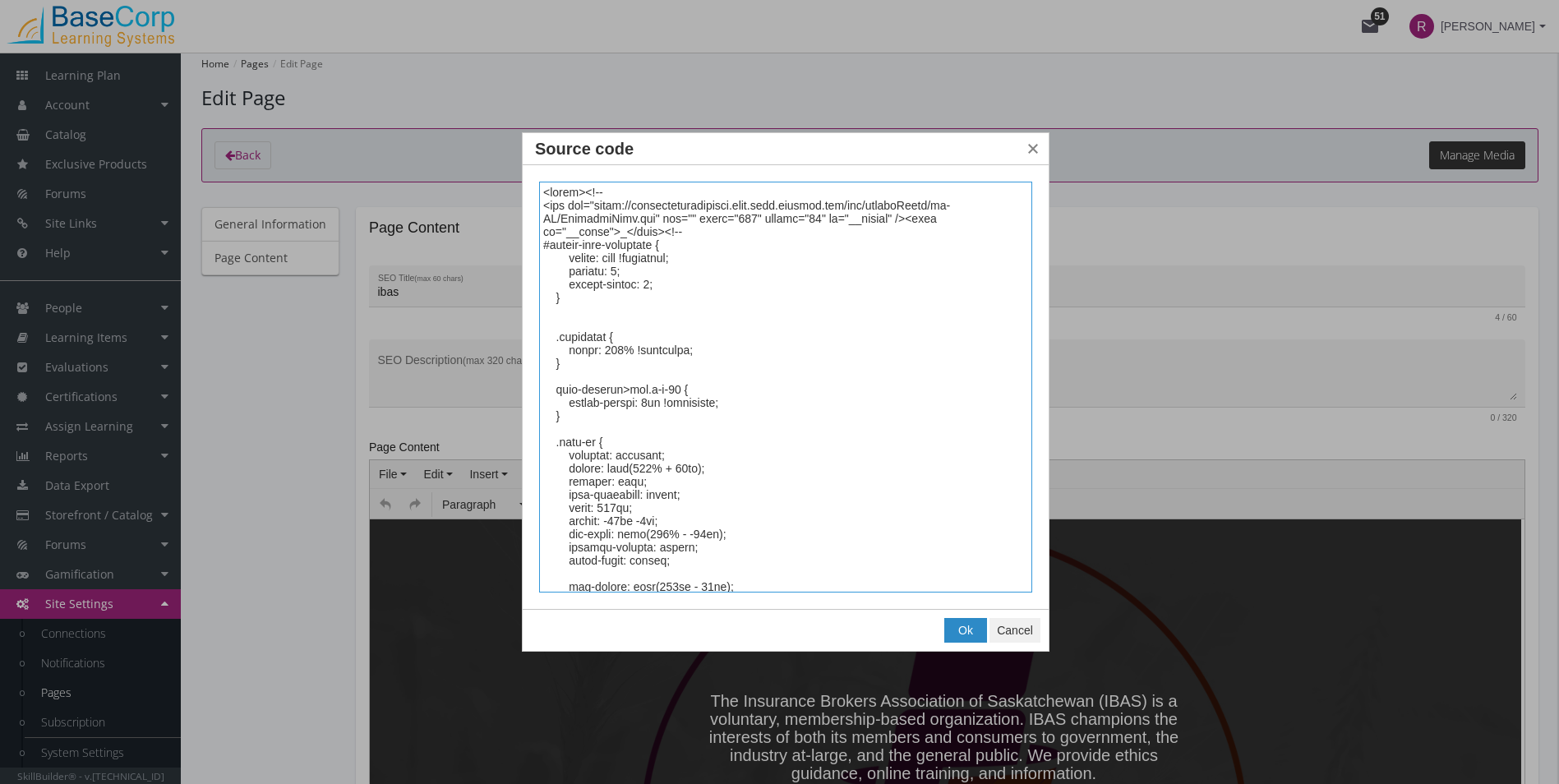
drag, startPoint x: 586, startPoint y: 549, endPoint x: 530, endPoint y: 208, distance: 345.6
click at [530, 194] on div "Source code" at bounding box center [785, 387] width 527 height 444
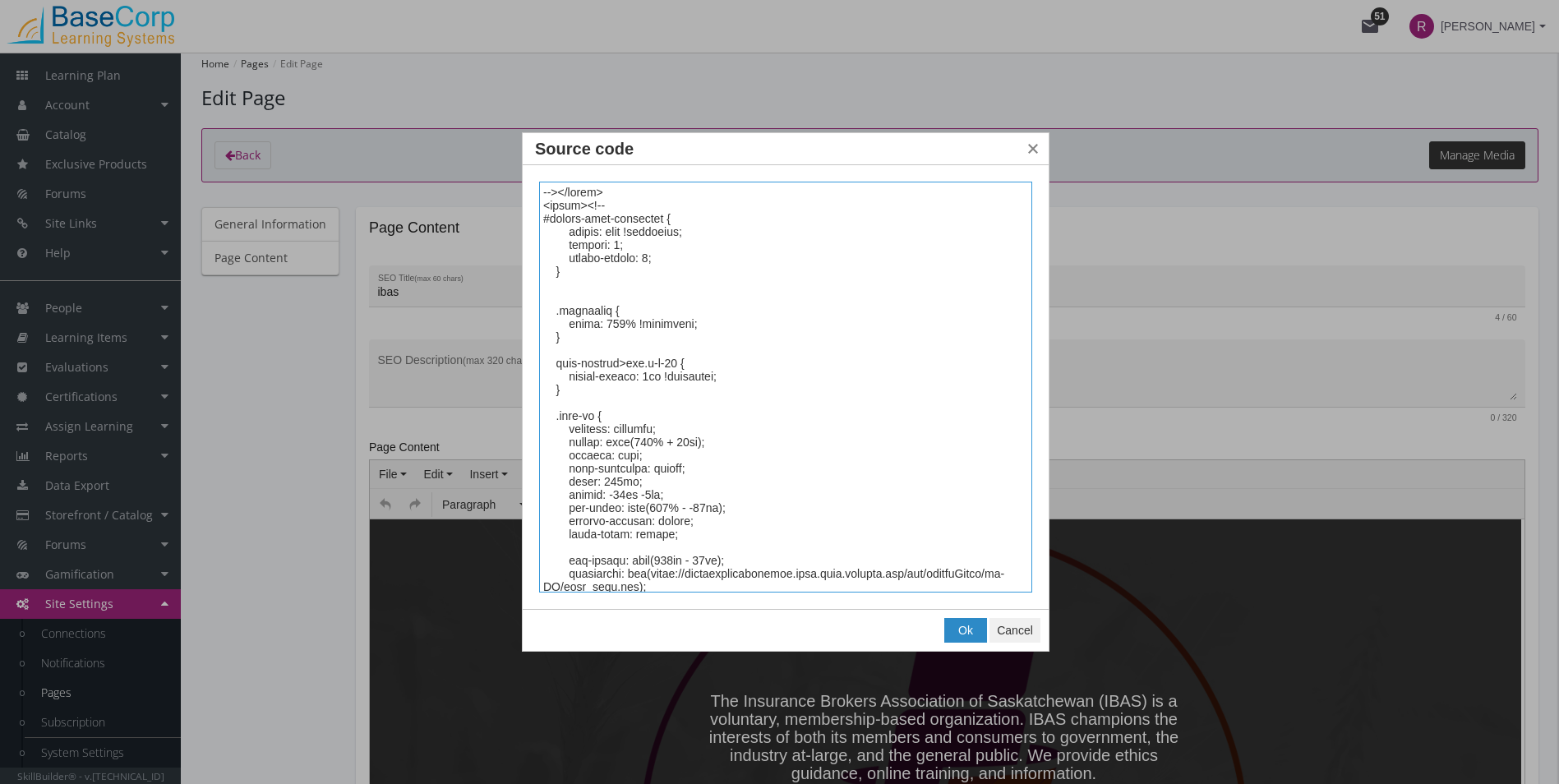
type textarea "--></style> <style><!-- #custom-page-container { border: none !important; paddi…"
click at [890, 441] on span "Ok" at bounding box center [966, 630] width 15 height 13
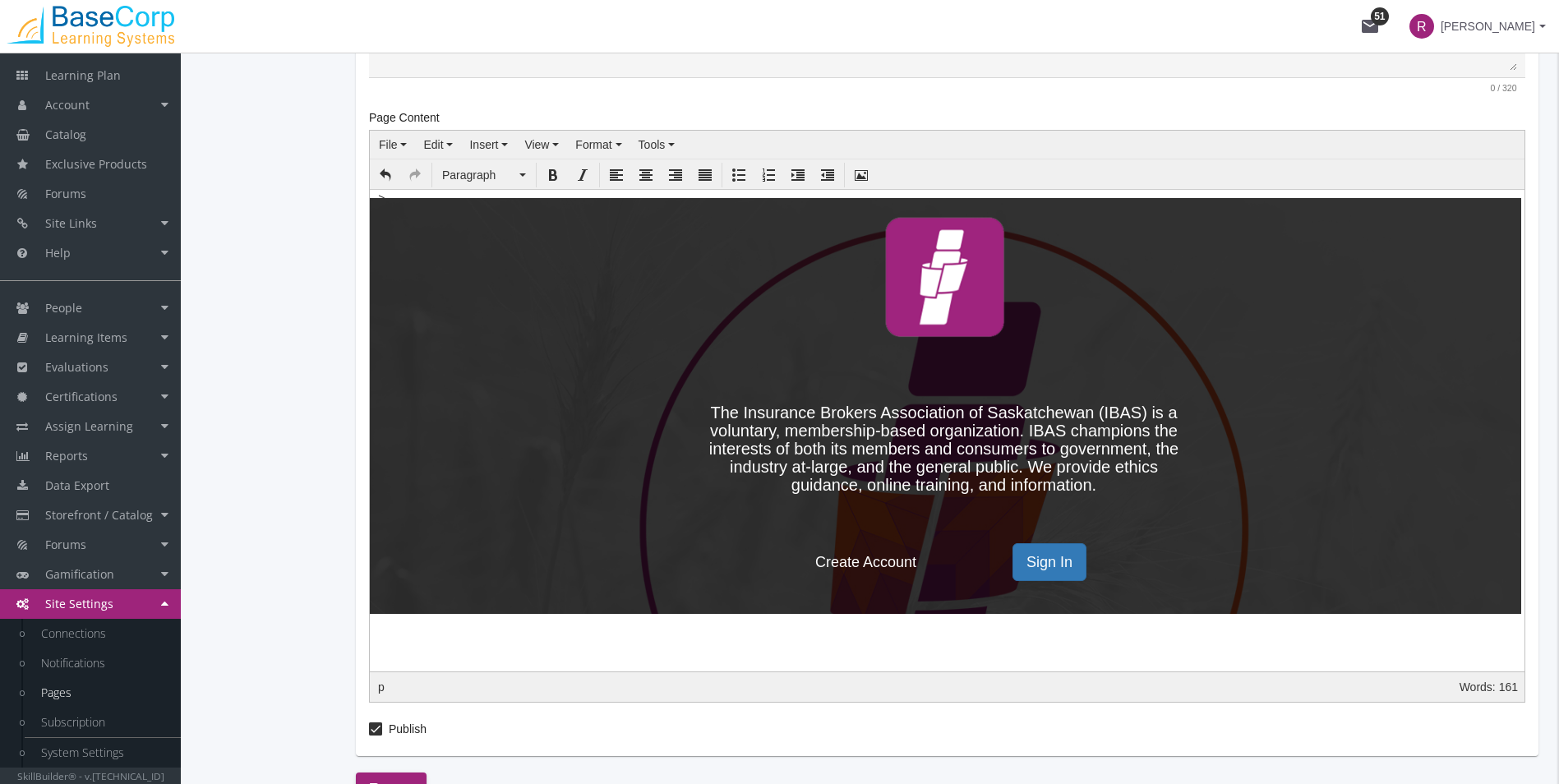
scroll to position [431, 0]
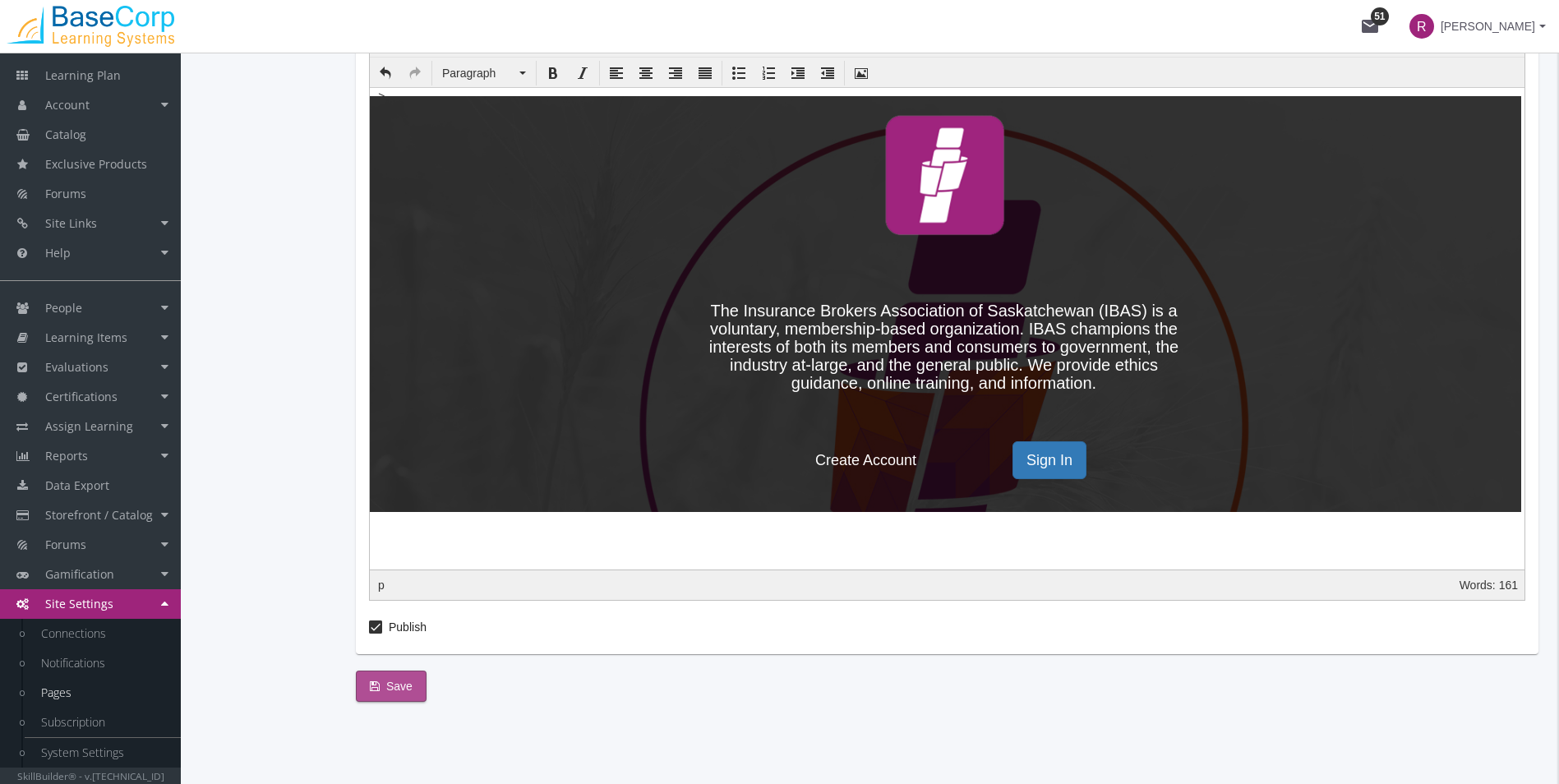
click at [382, 441] on span "Save" at bounding box center [391, 686] width 42 height 30
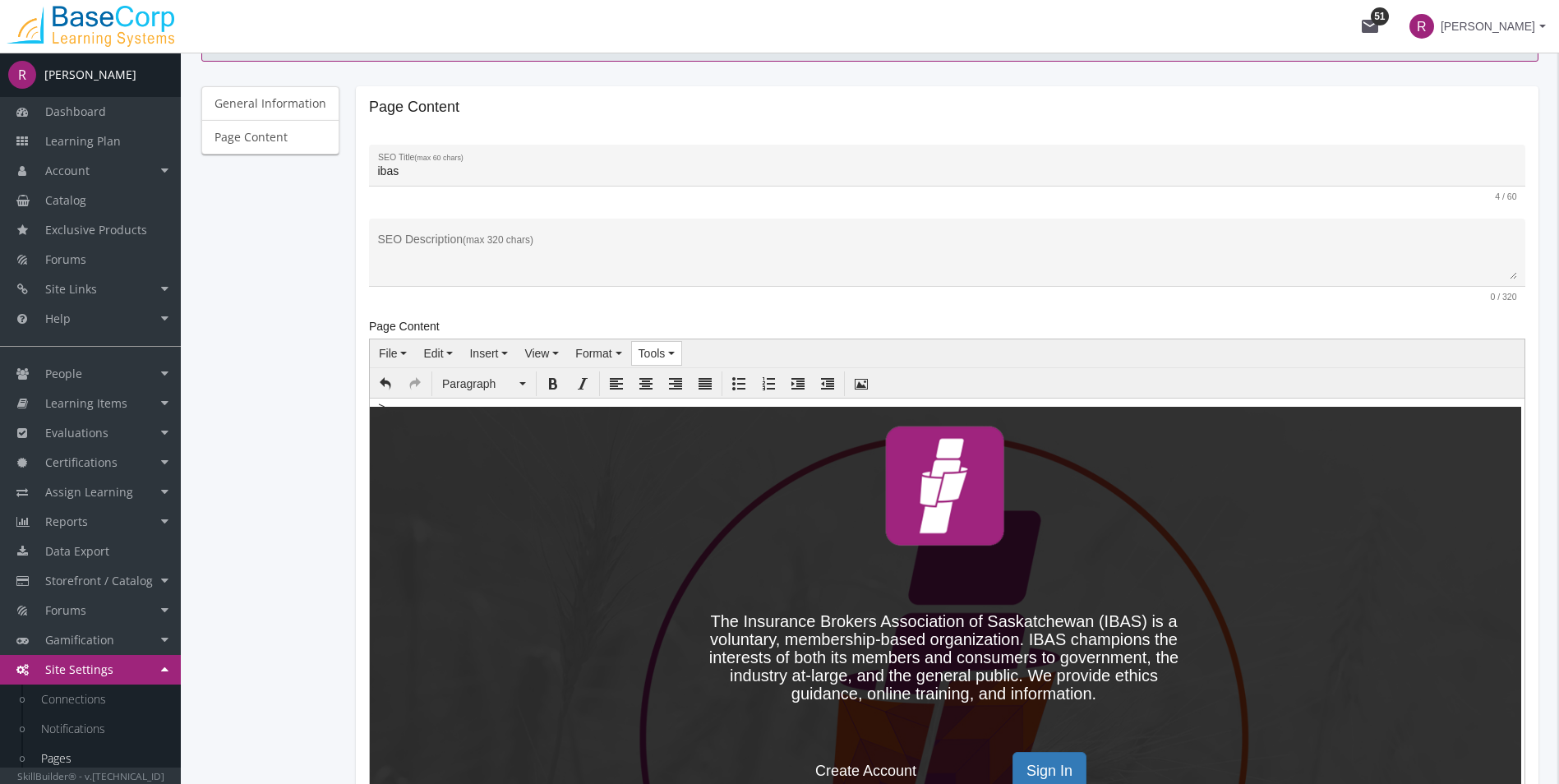
scroll to position [102, 0]
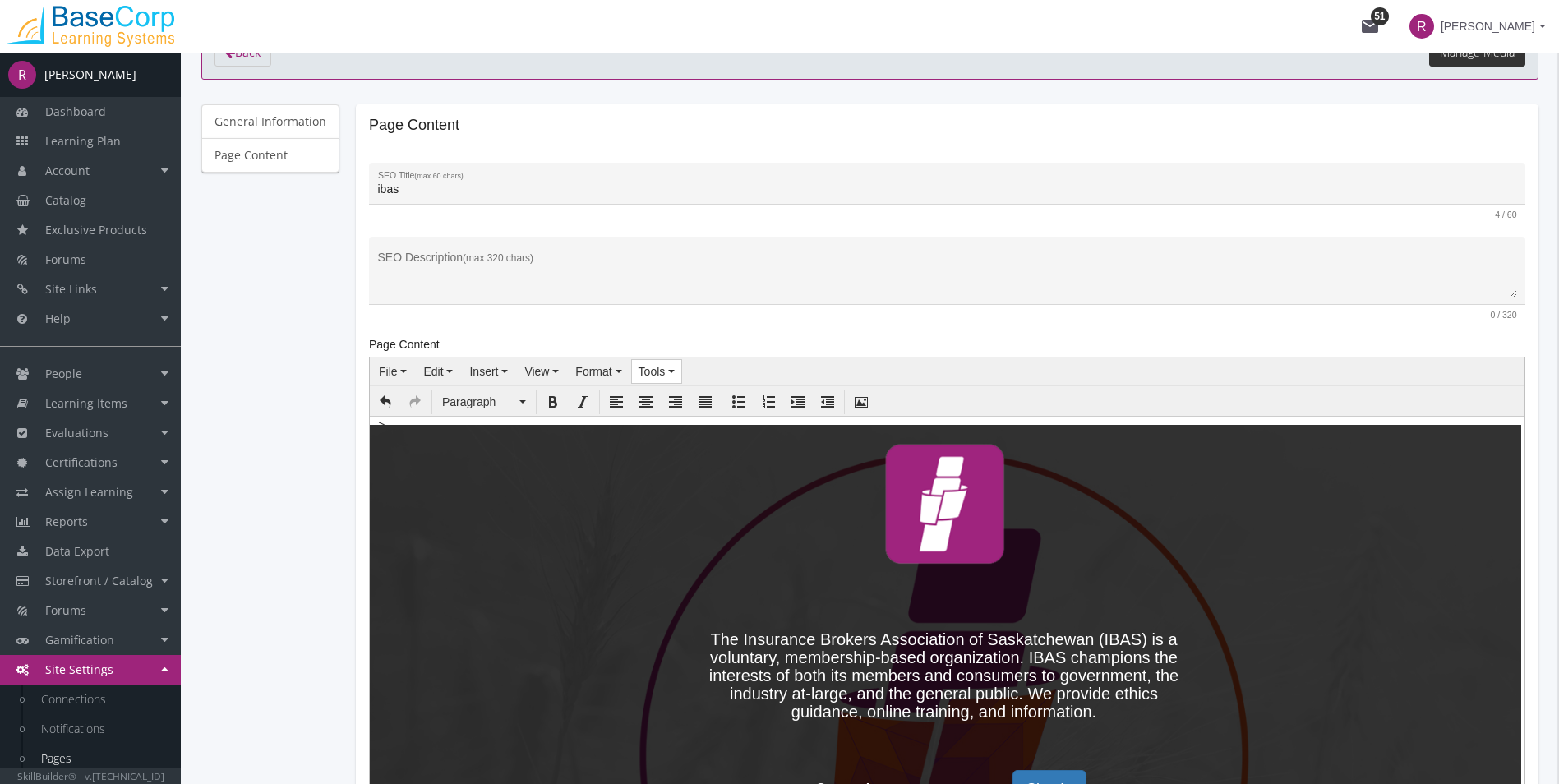
click at [658, 376] on span "Tools" at bounding box center [653, 371] width 28 height 13
click at [667, 401] on span "Source code" at bounding box center [691, 398] width 65 height 13
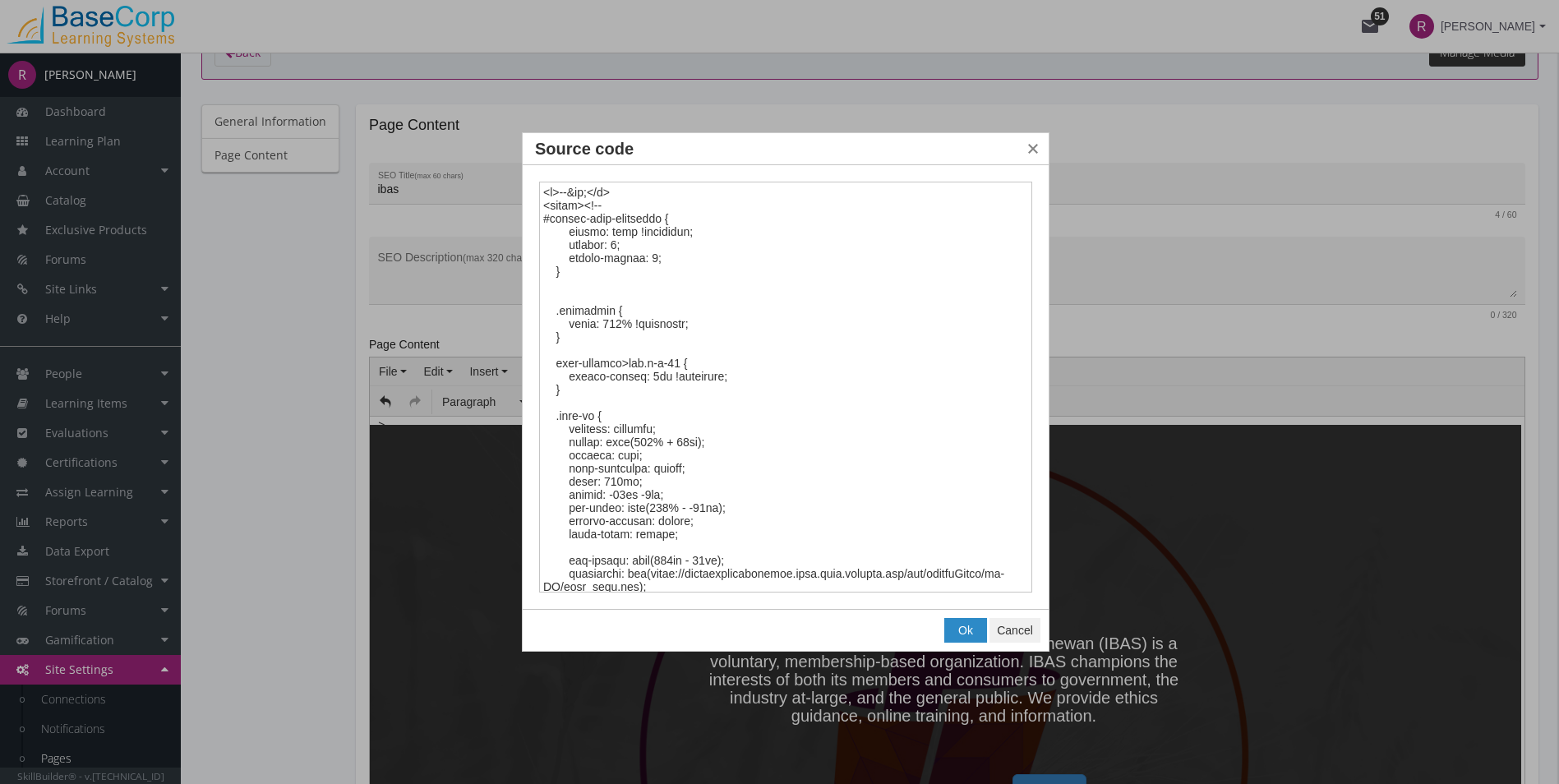
drag, startPoint x: 629, startPoint y: 195, endPoint x: 466, endPoint y: 187, distance: 163.2
click at [474, 187] on body "Loading page Page Loaded mail 51 R [PERSON_NAME] R [PERSON_NAME] Dashboard Lear…" at bounding box center [780, 289] width 1559 height 784
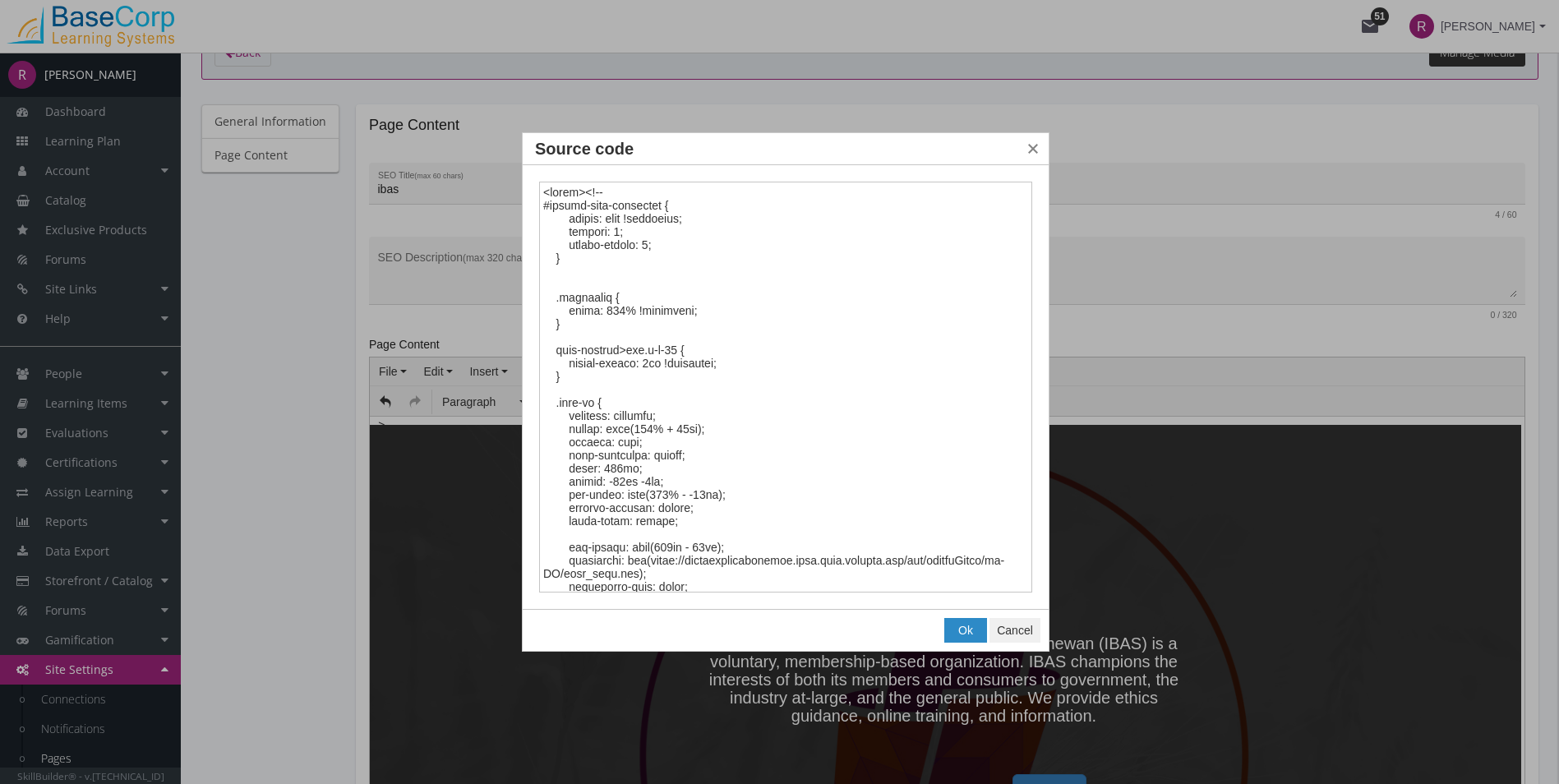
type textarea "<style><!-- #custom-page-container { border: none !important; padding: 0; borde…"
click at [890, 441] on div "Ok Cancel" at bounding box center [785, 631] width 527 height 41
click at [890, 441] on span "Ok" at bounding box center [966, 630] width 15 height 13
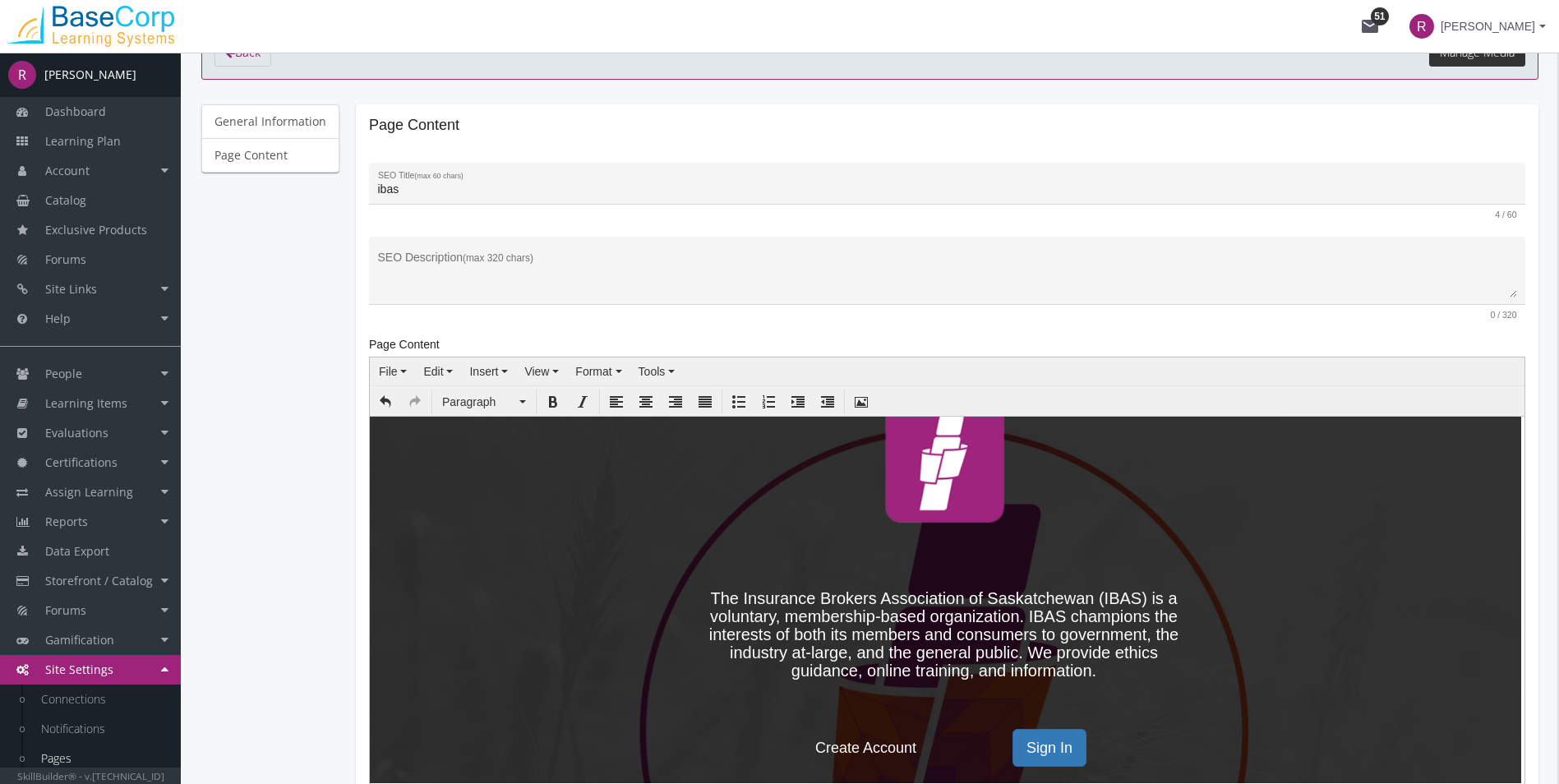
scroll to position [382, 0]
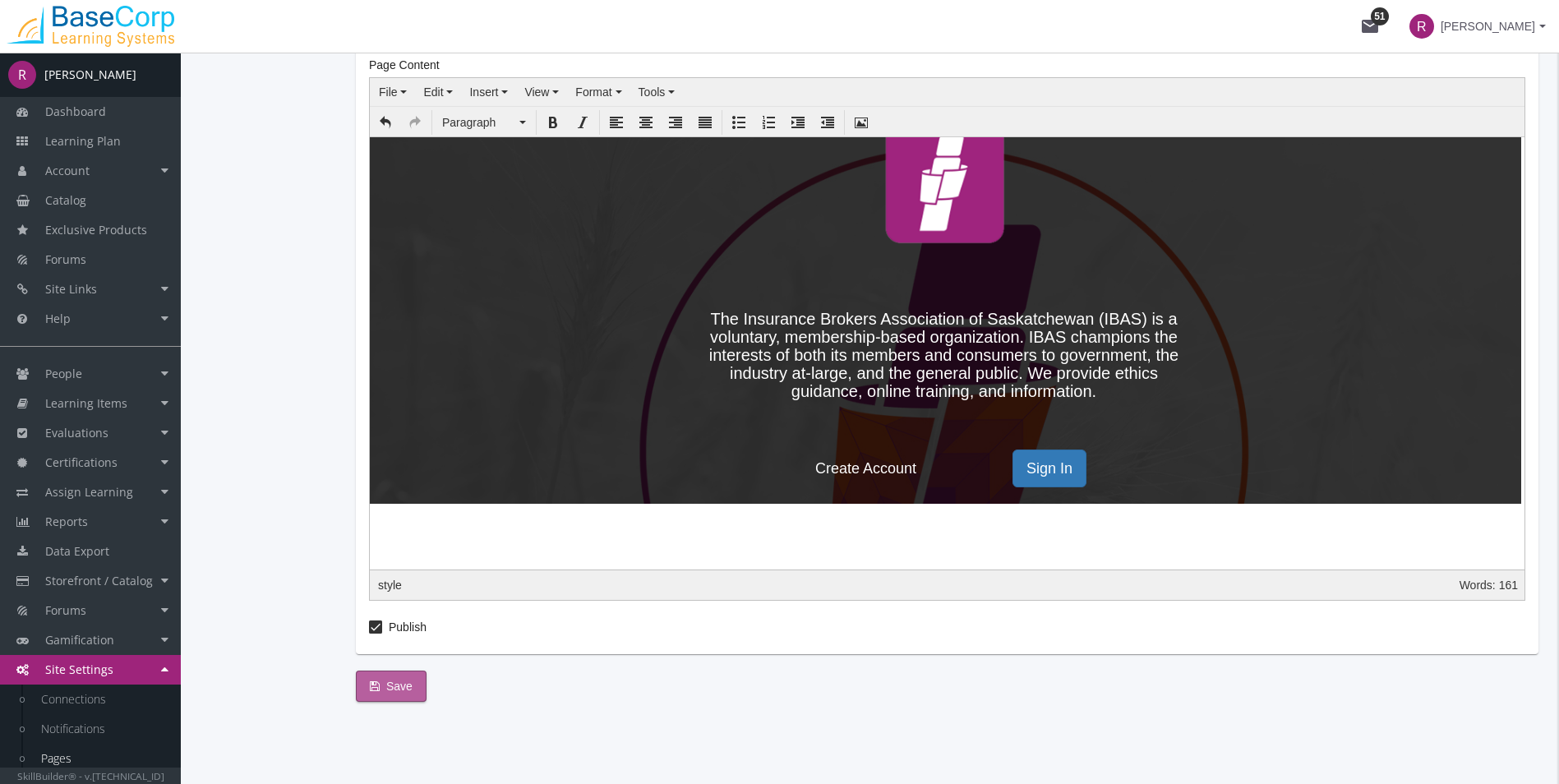
click at [387, 441] on span "Save" at bounding box center [391, 686] width 42 height 30
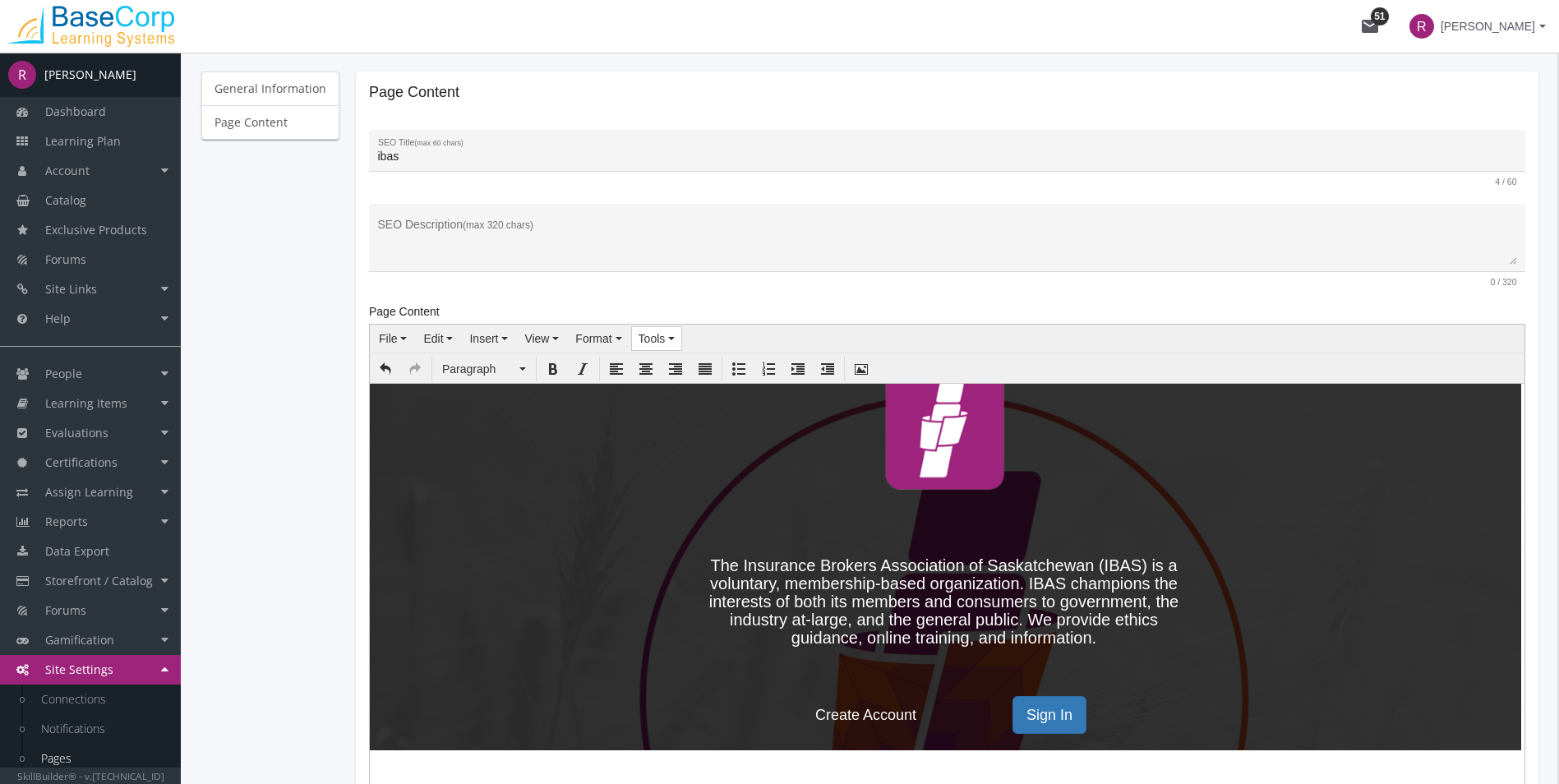
click at [662, 346] on button "Tools" at bounding box center [656, 337] width 50 height 23
click at [676, 367] on span "Source code" at bounding box center [691, 366] width 65 height 13
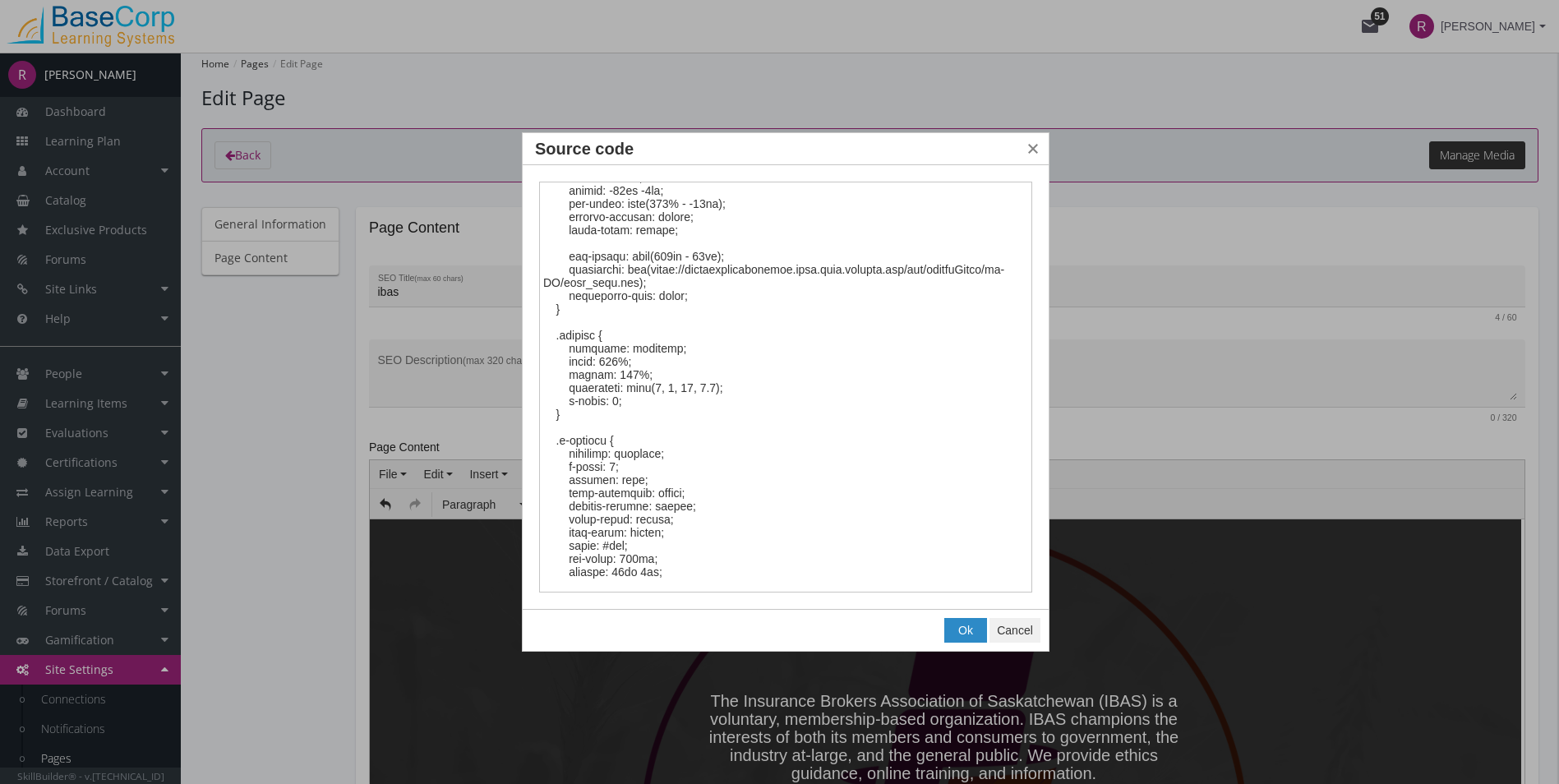
scroll to position [329, 0]
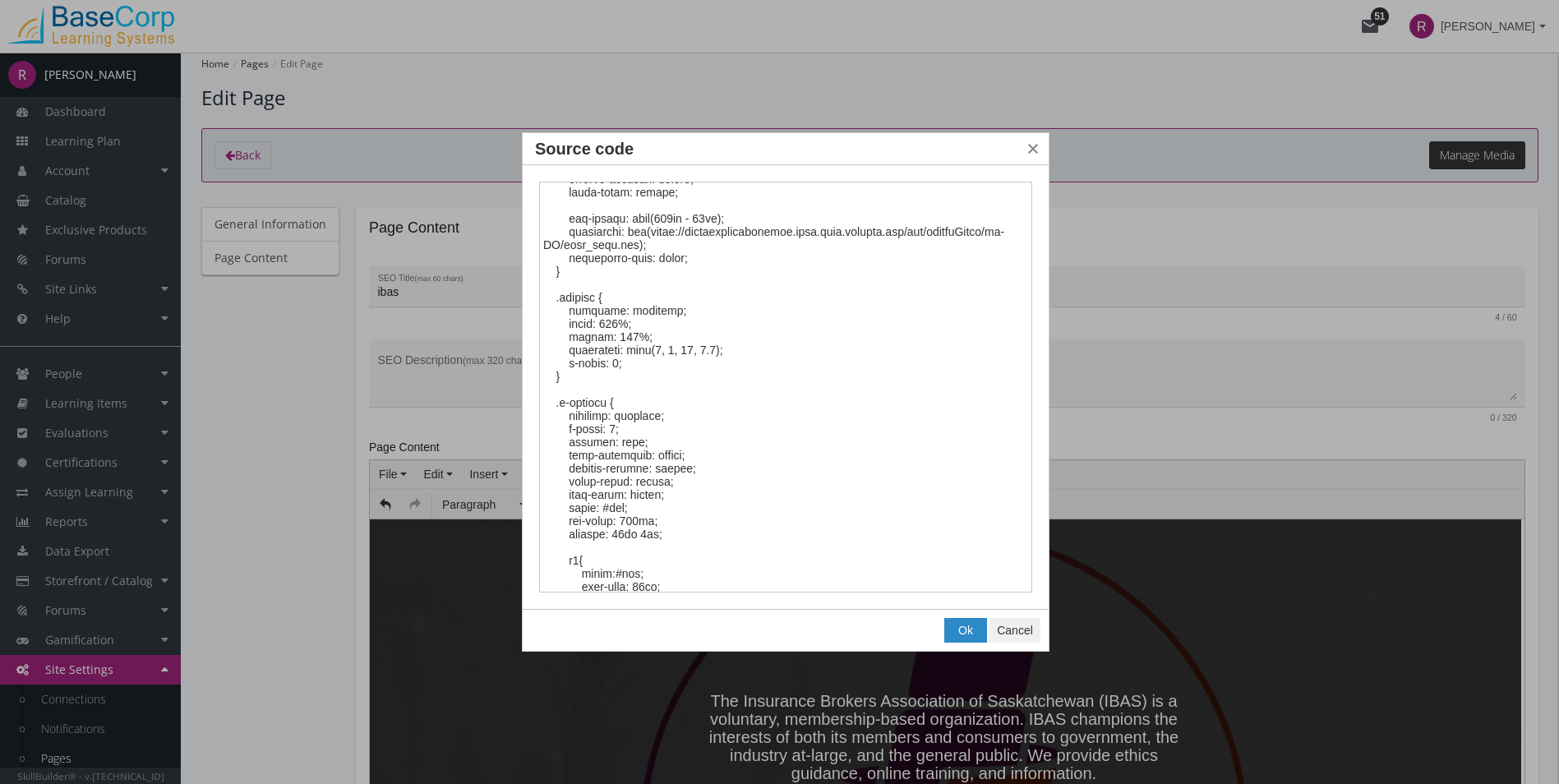
click at [716, 348] on textarea "Source code" at bounding box center [785, 388] width 493 height 411
type textarea "<style><!-- #custom-page-container { border: none !important; padding: 0; borde…"
click at [890, 441] on button "Ok" at bounding box center [966, 630] width 41 height 23
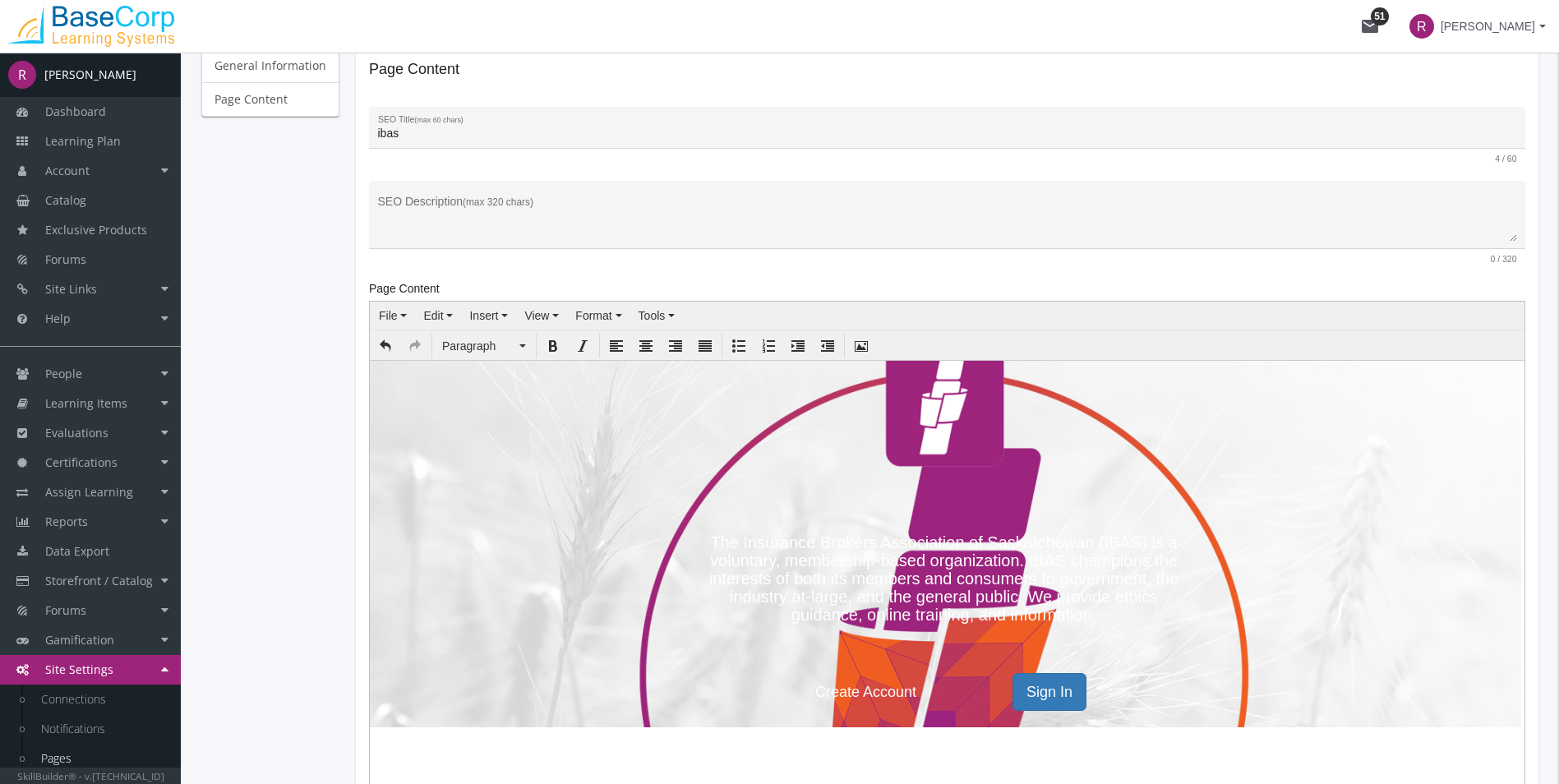
scroll to position [136, 0]
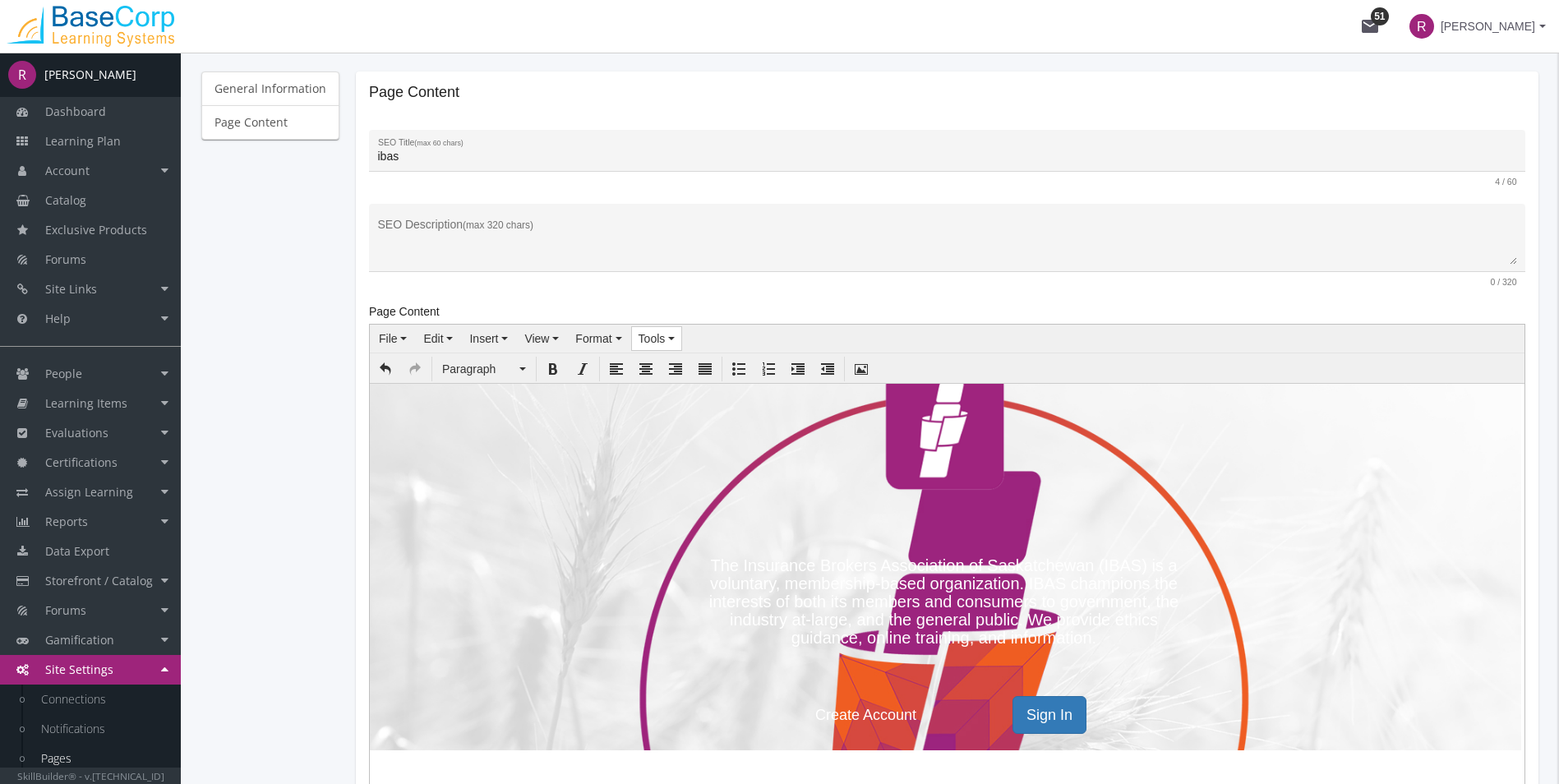
click at [667, 336] on button "Tools" at bounding box center [656, 337] width 50 height 23
click at [705, 364] on span "Source code" at bounding box center [691, 366] width 65 height 13
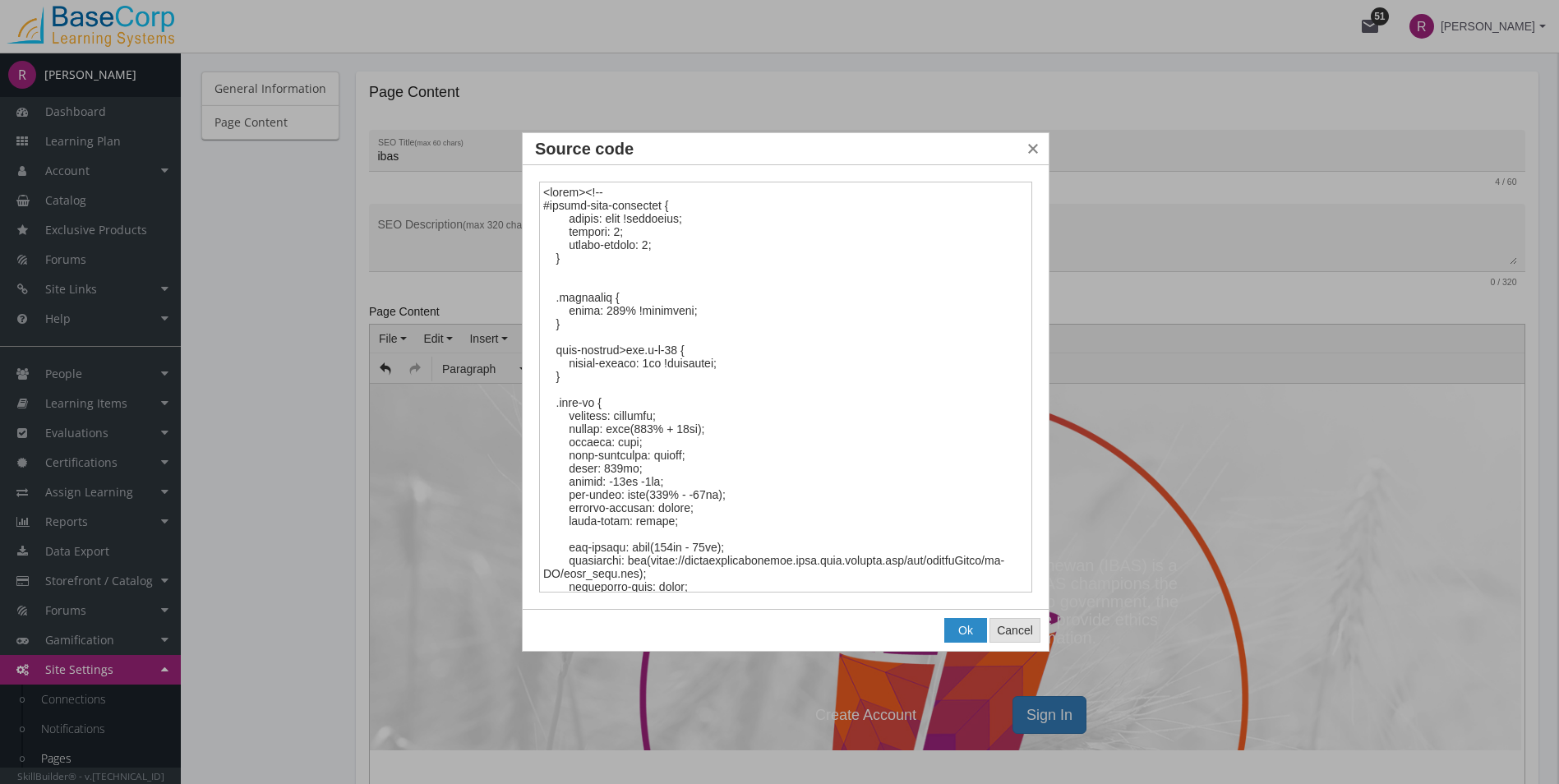
click at [890, 441] on span "Cancel" at bounding box center [1015, 630] width 36 height 13
